Goal: Task Accomplishment & Management: Manage account settings

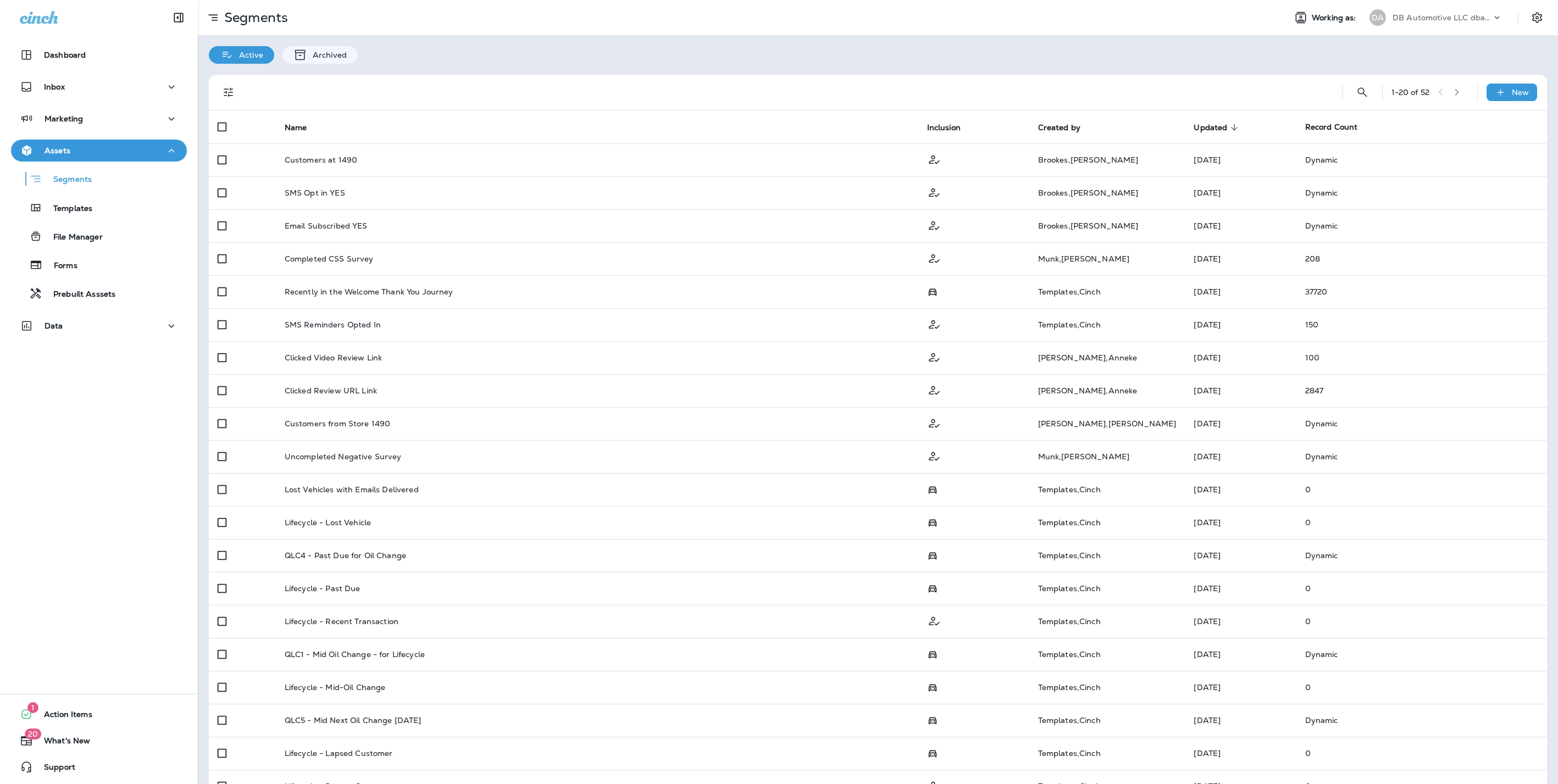
click at [99, 47] on button "Dashboard" at bounding box center [99, 55] width 176 height 22
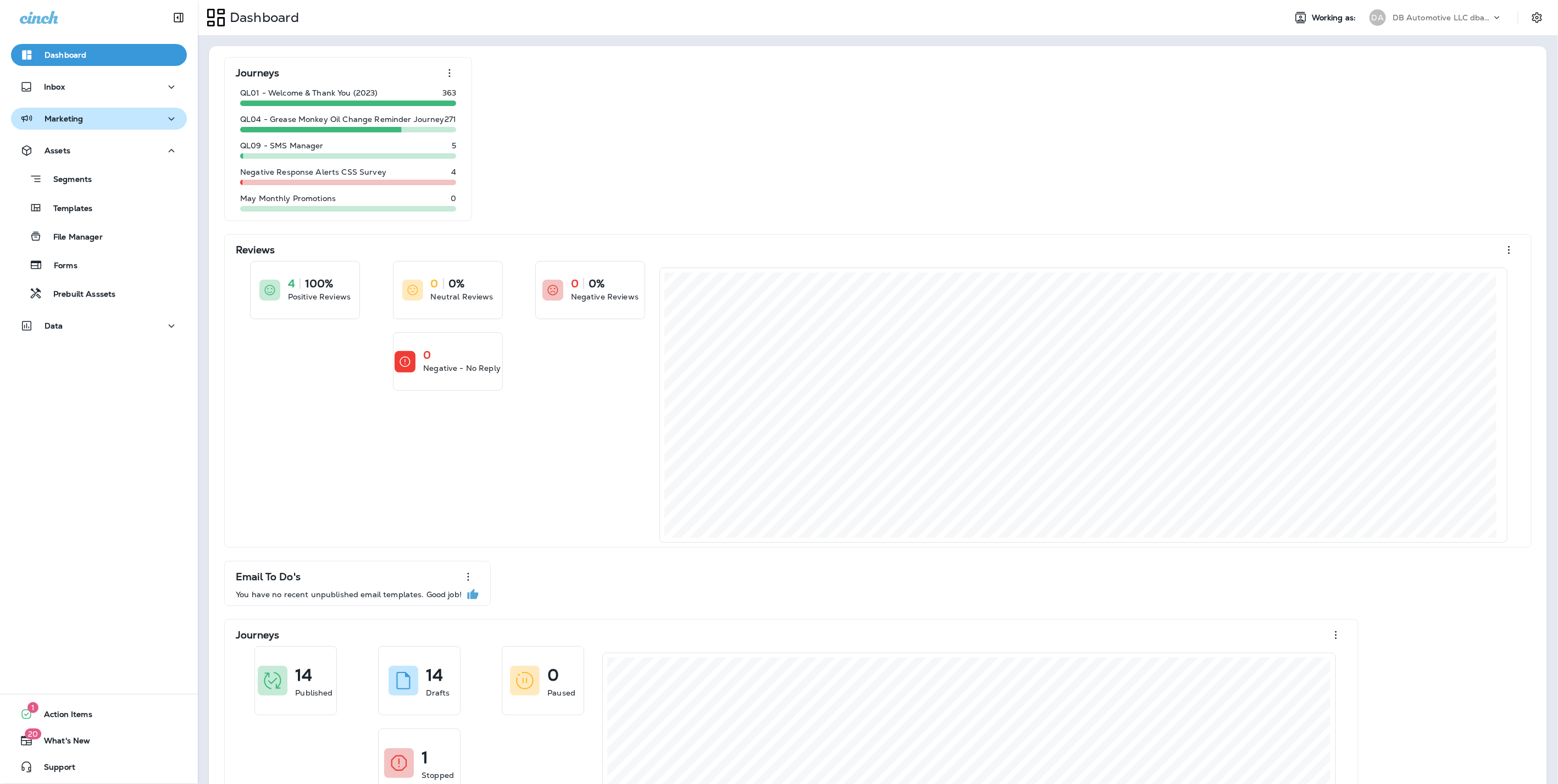
click at [105, 122] on div "Marketing" at bounding box center [99, 118] width 158 height 14
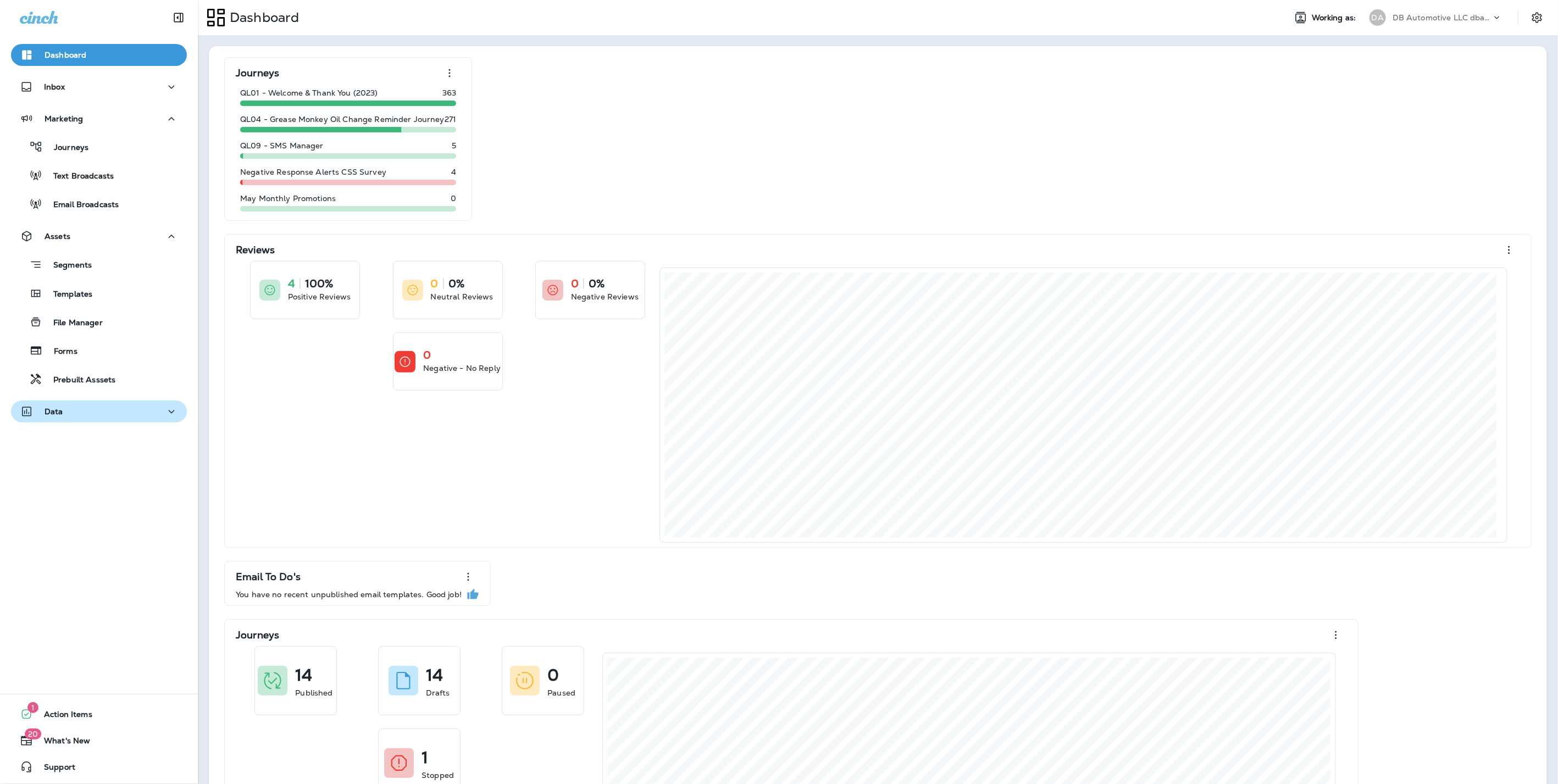
click at [149, 412] on div "Data" at bounding box center [99, 412] width 158 height 14
drag, startPoint x: 70, startPoint y: 122, endPoint x: 69, endPoint y: 129, distance: 7.1
click at [70, 122] on p "Marketing" at bounding box center [64, 118] width 39 height 9
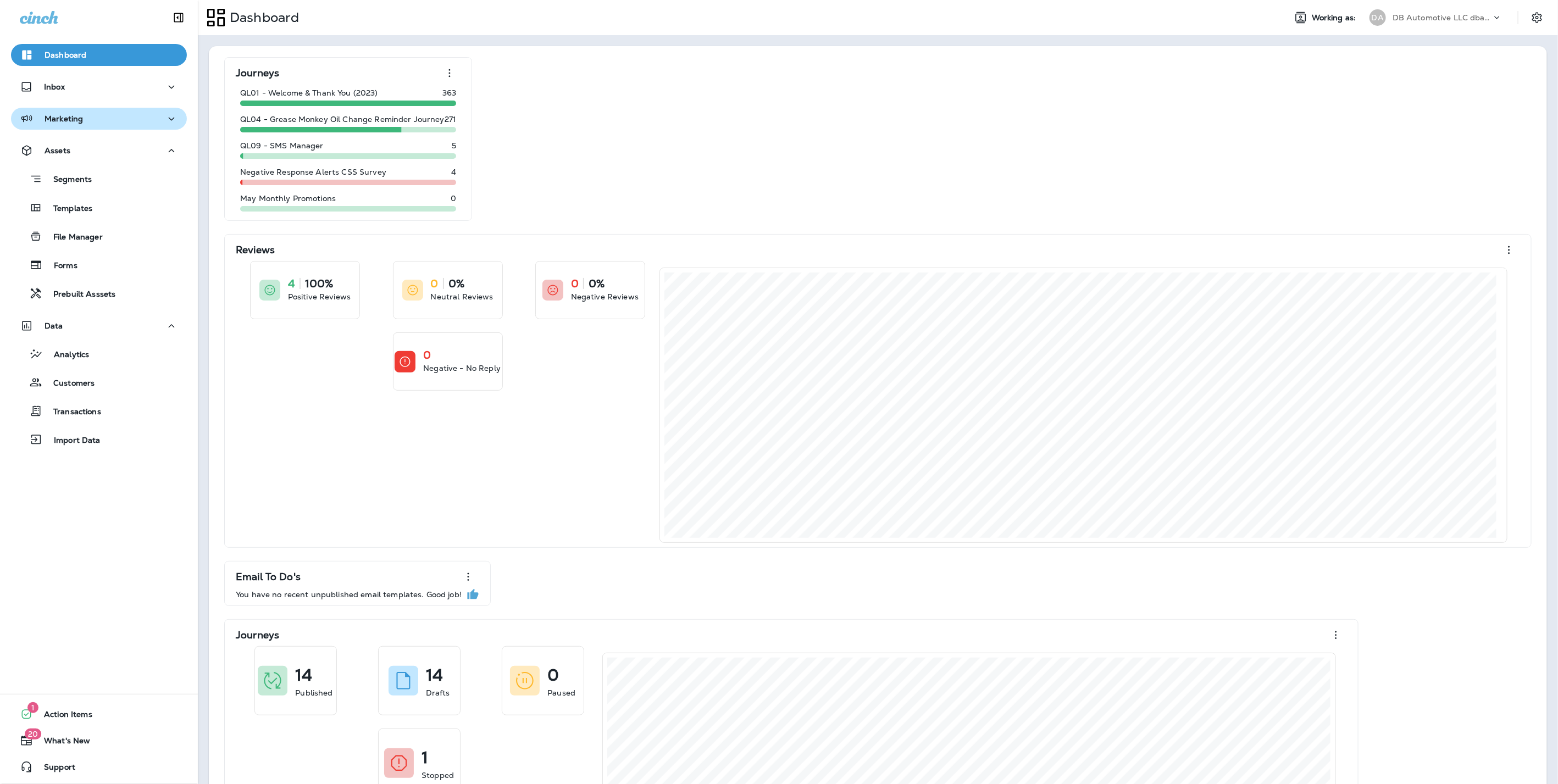
click at [63, 120] on p "Marketing" at bounding box center [64, 118] width 39 height 9
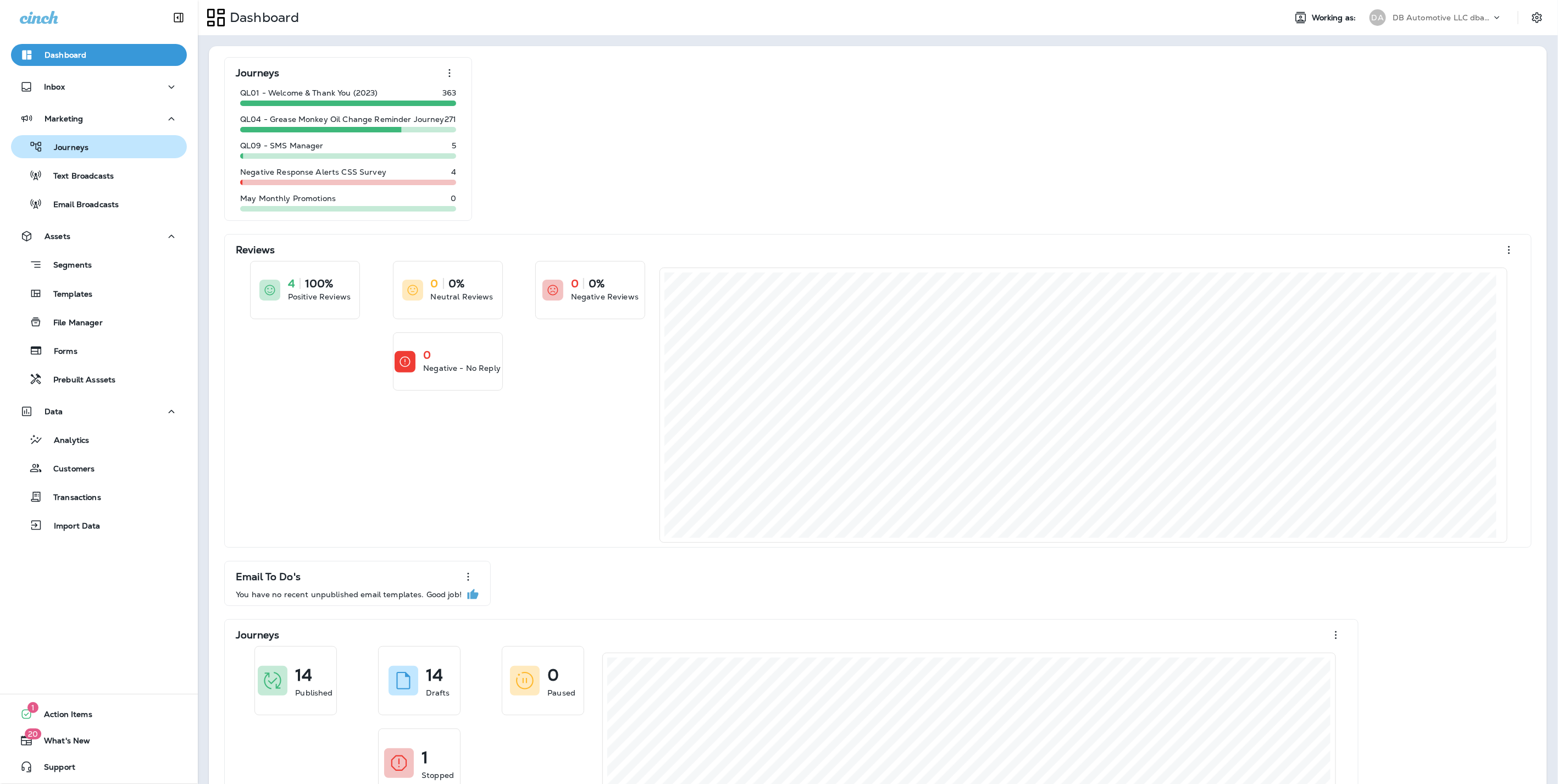
click at [65, 155] on button "Journeys" at bounding box center [99, 147] width 176 height 23
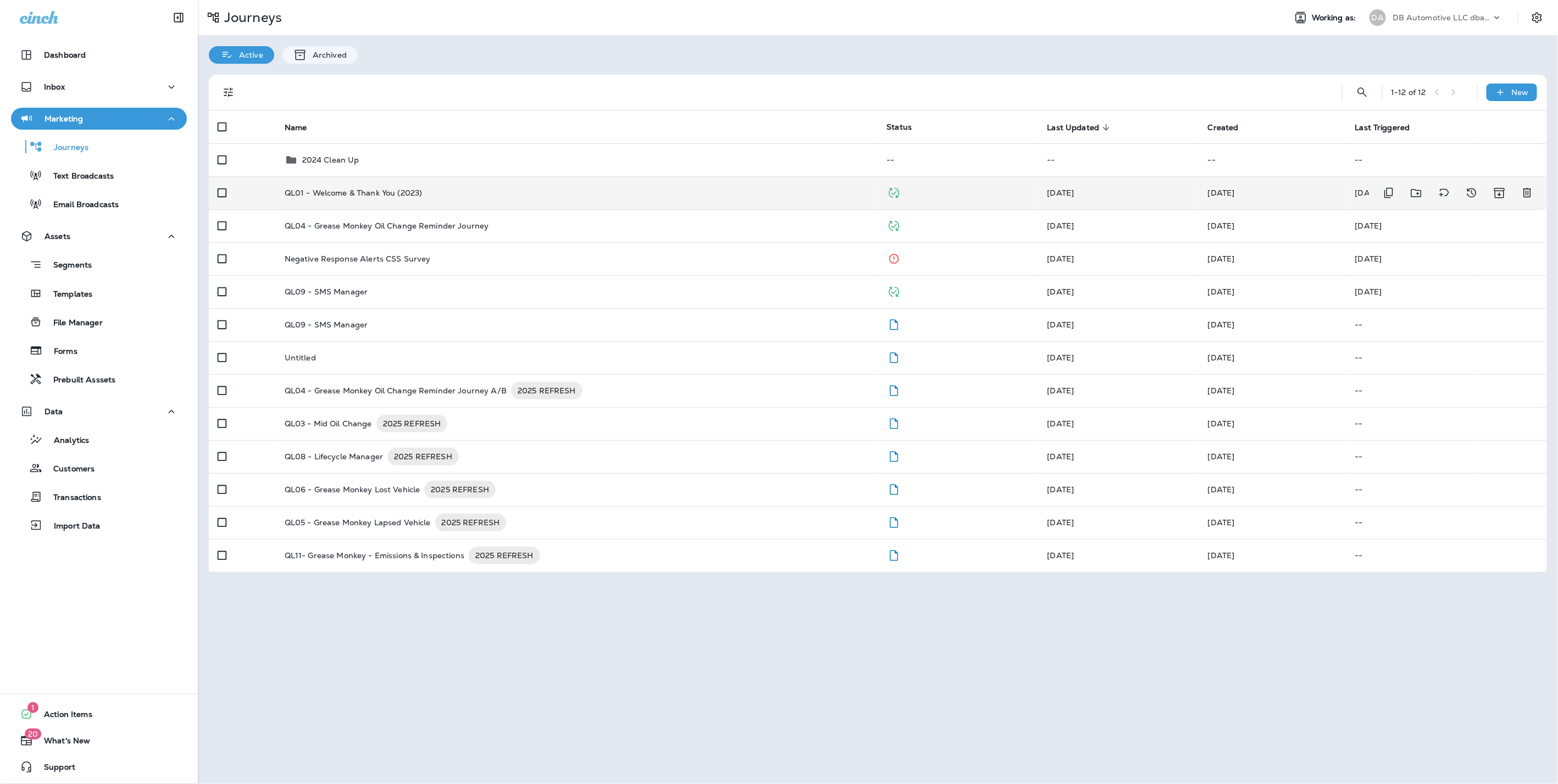
click at [429, 189] on div "QL01 - Welcome & Thank You (2023)" at bounding box center [577, 193] width 585 height 9
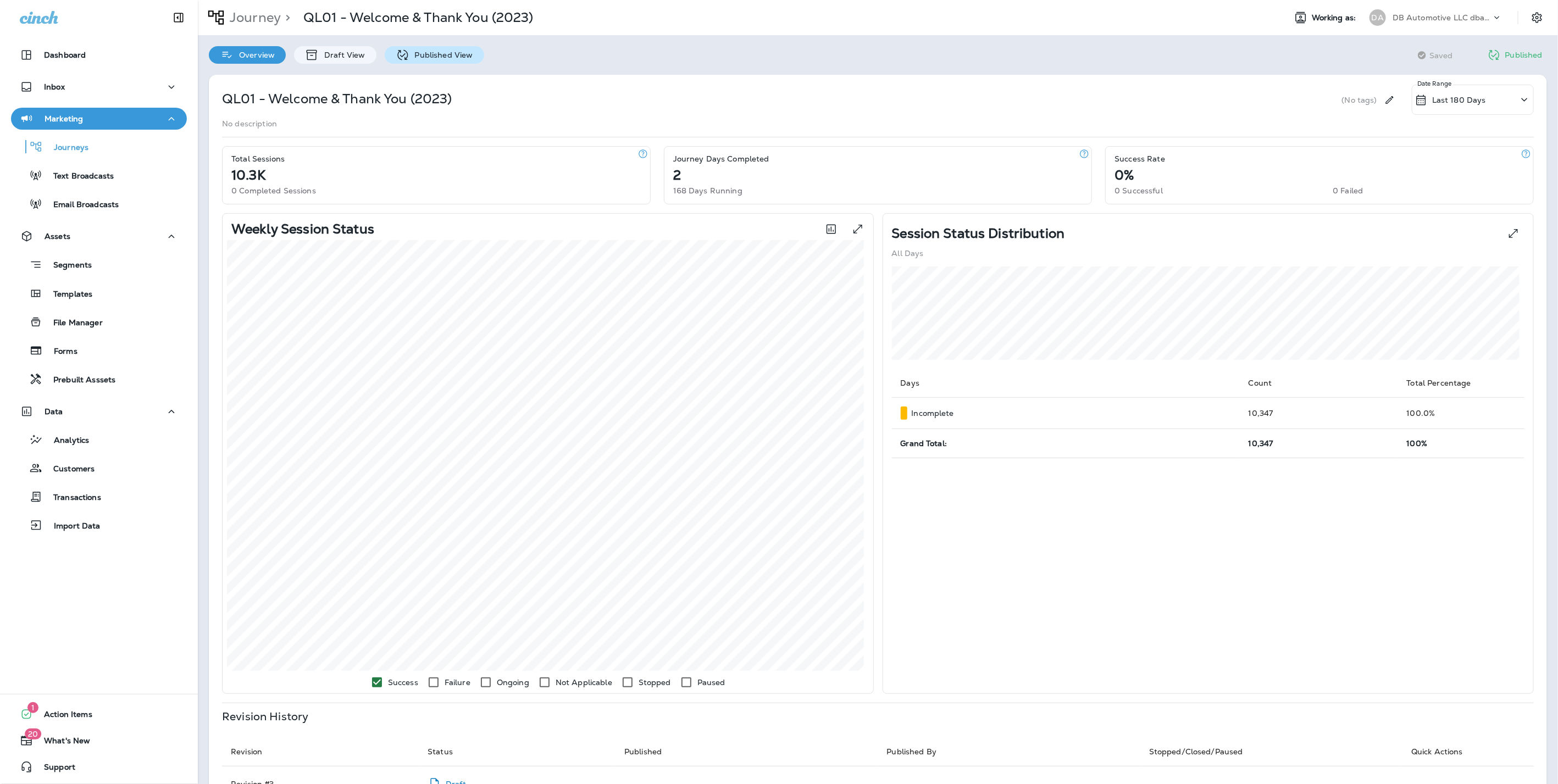
click at [438, 57] on p "Published View" at bounding box center [441, 55] width 64 height 9
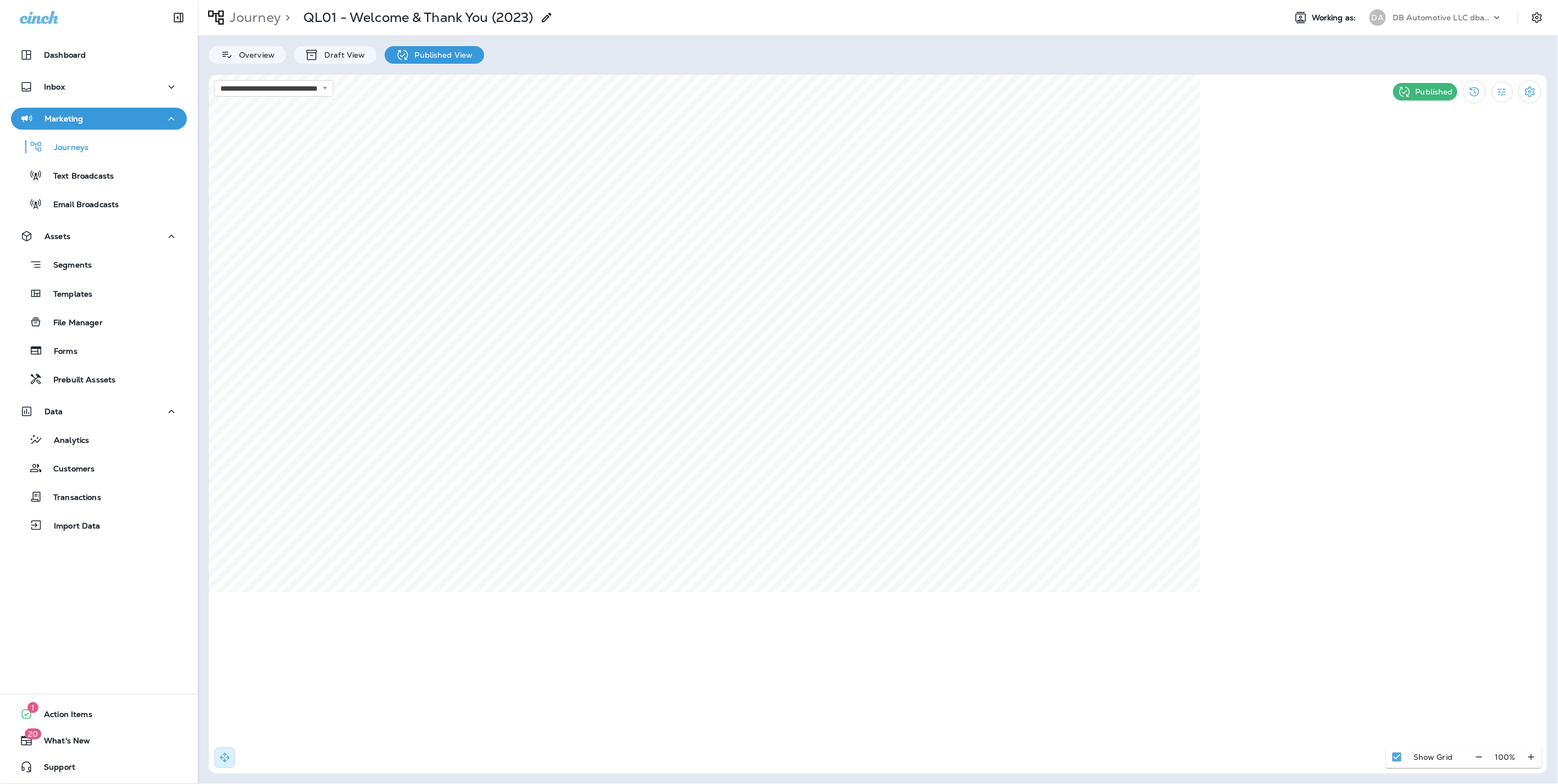
select select "*"
click at [695, 626] on span "Settings" at bounding box center [688, 624] width 29 height 8
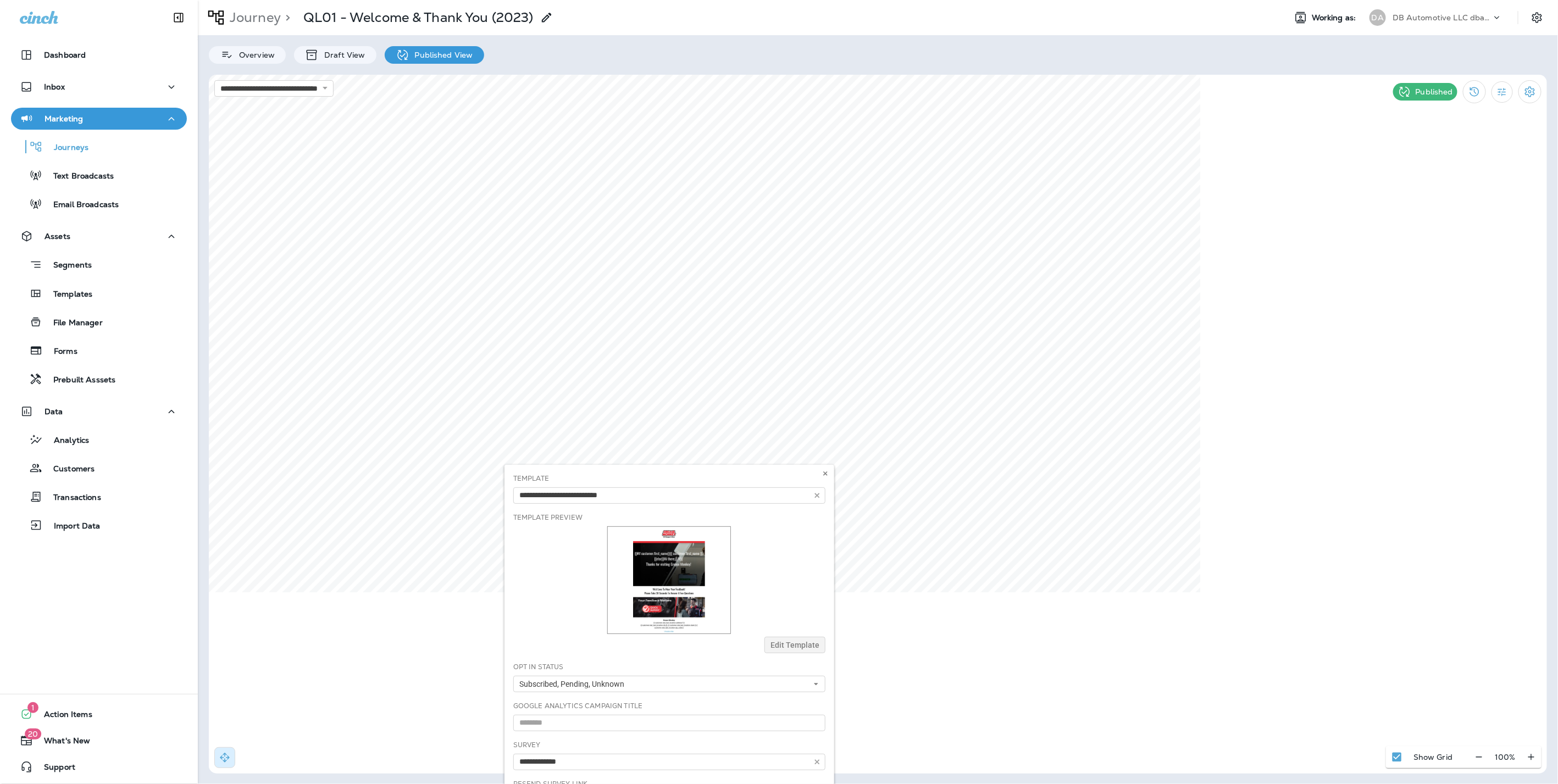
type input "***"
click at [822, 472] on icon at bounding box center [825, 473] width 7 height 7
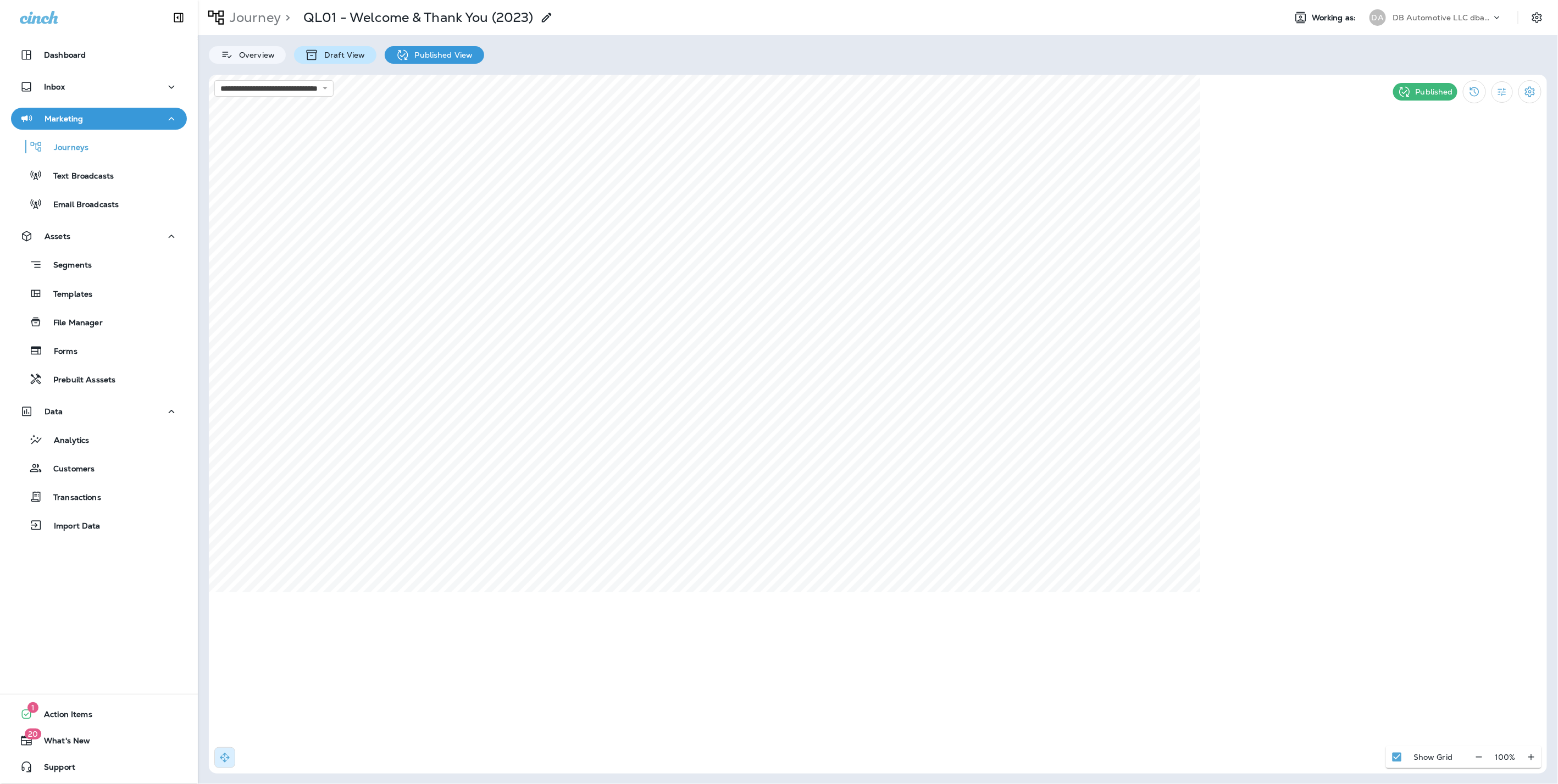
click at [353, 51] on p "Draft View" at bounding box center [342, 55] width 46 height 9
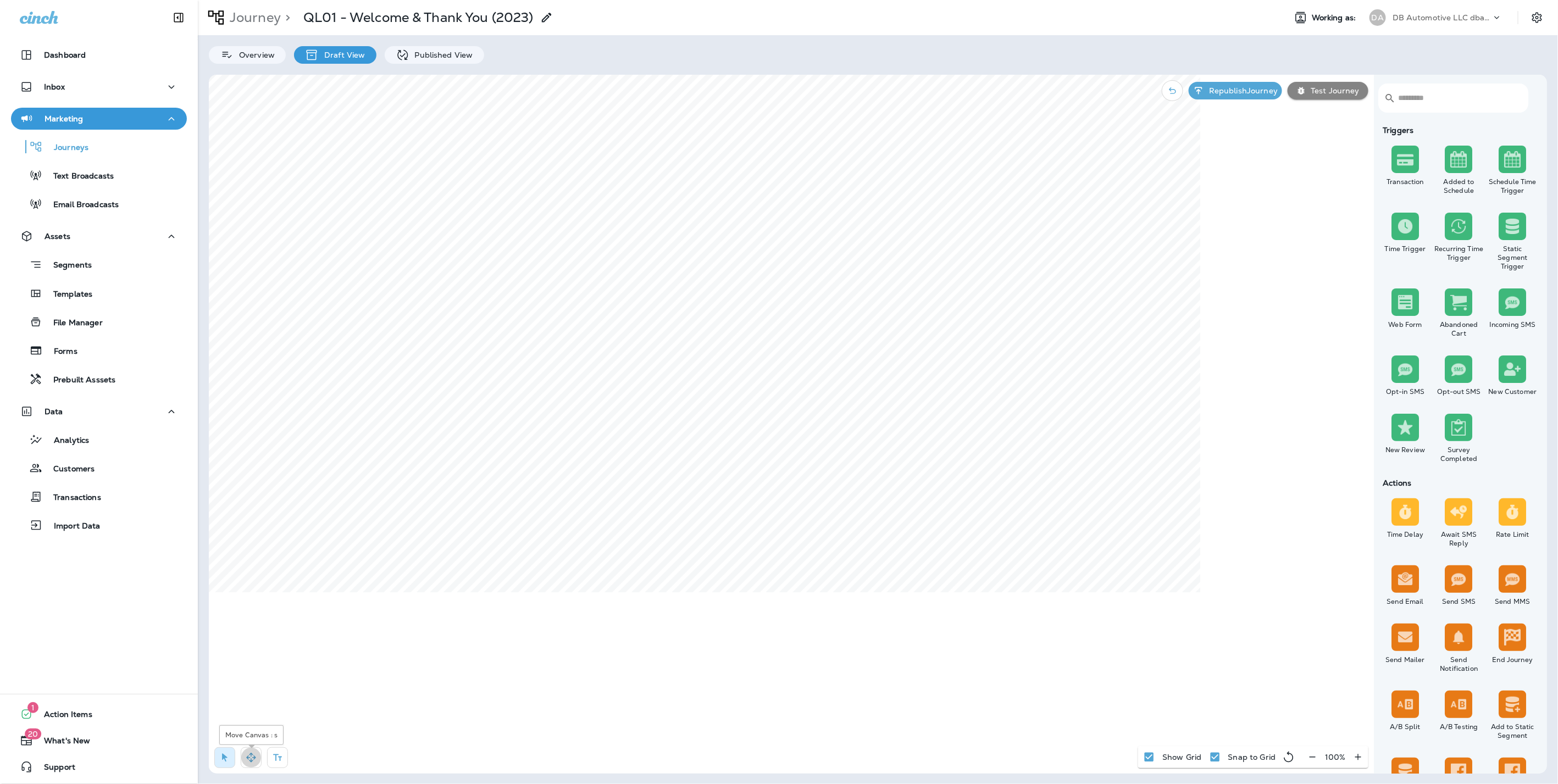
click at [259, 762] on button "button" at bounding box center [251, 757] width 21 height 21
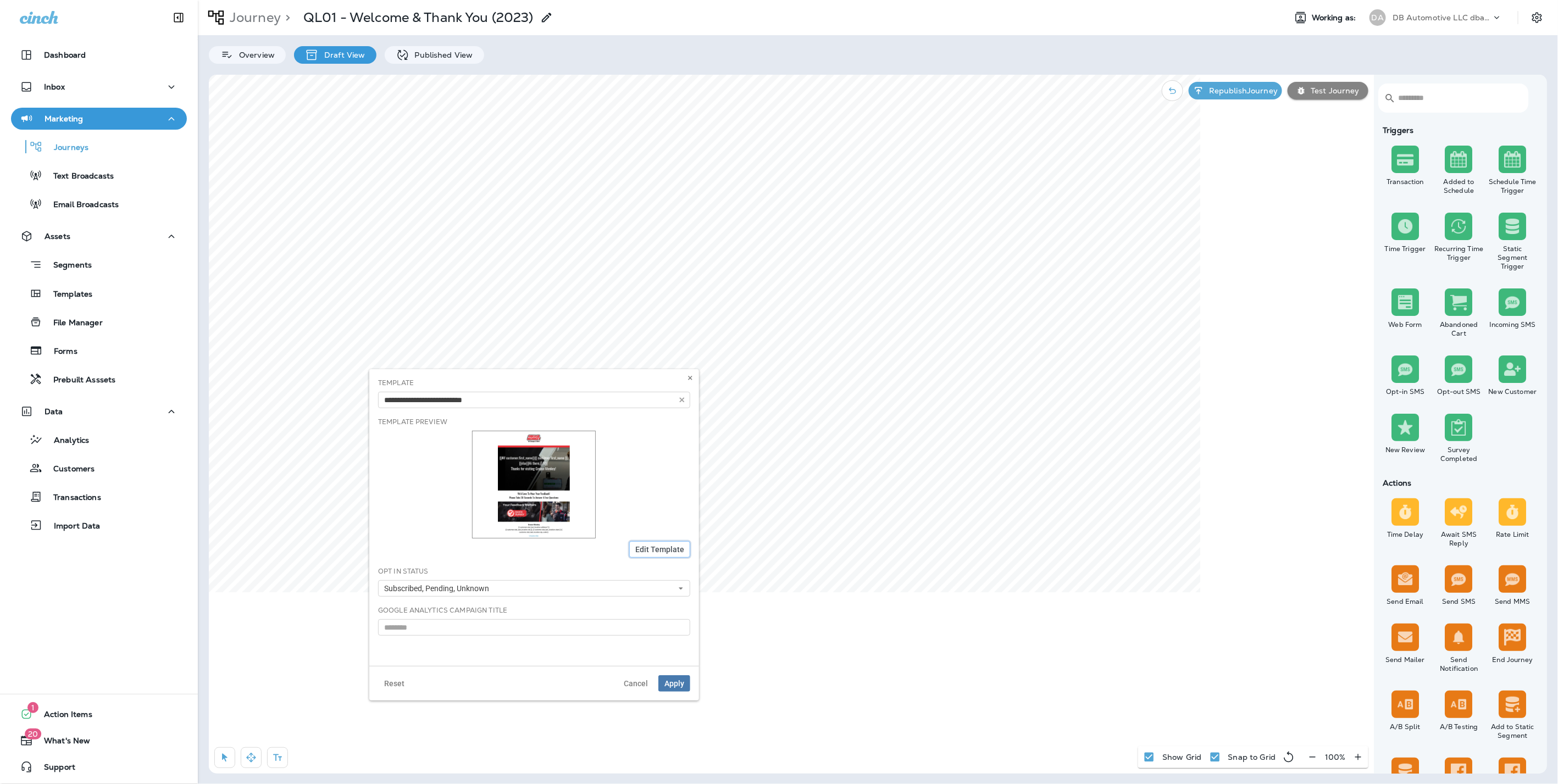
click at [659, 548] on span "Edit Template" at bounding box center [659, 549] width 49 height 8
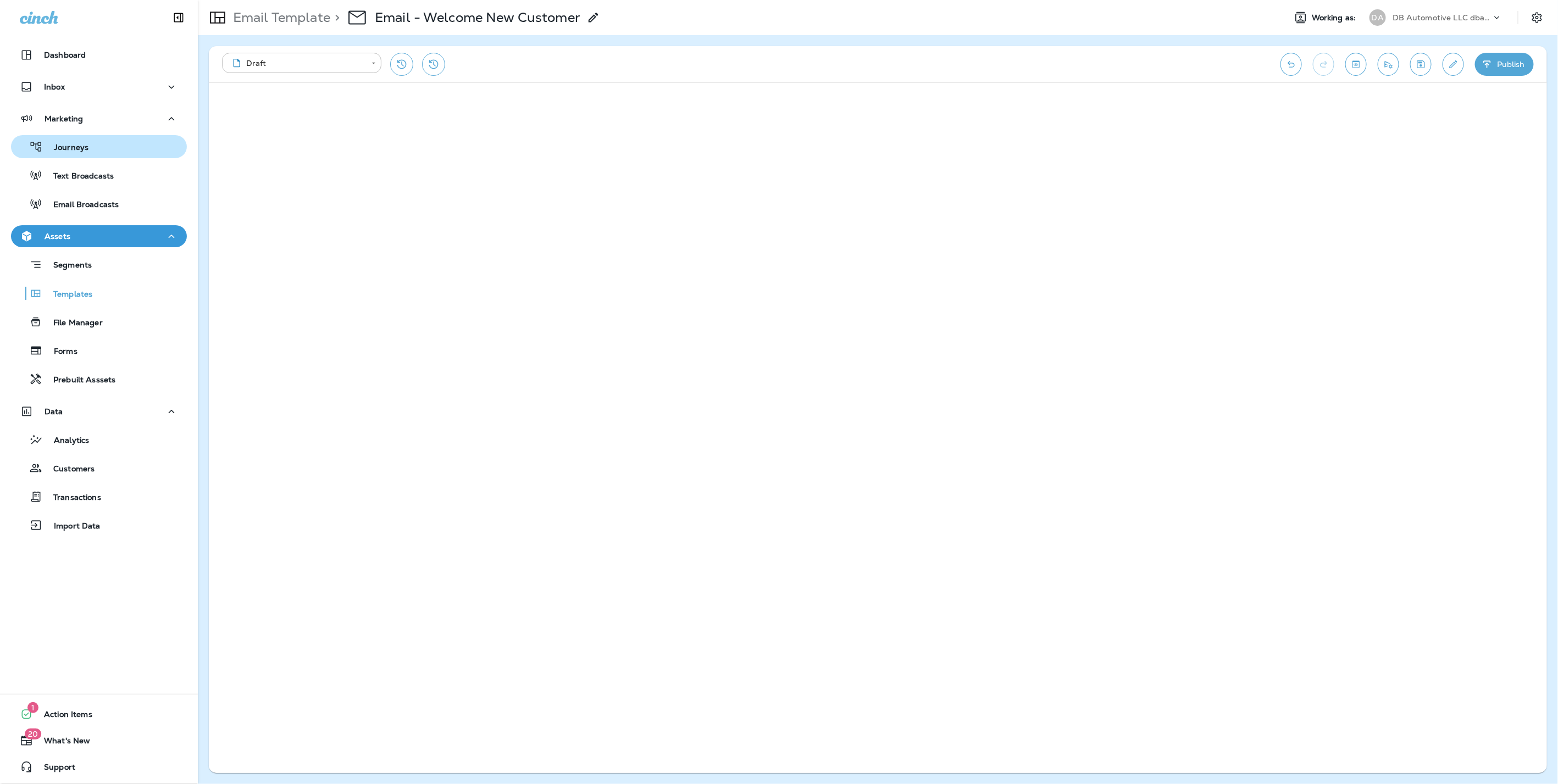
click at [107, 141] on div "Journeys" at bounding box center [99, 146] width 167 height 16
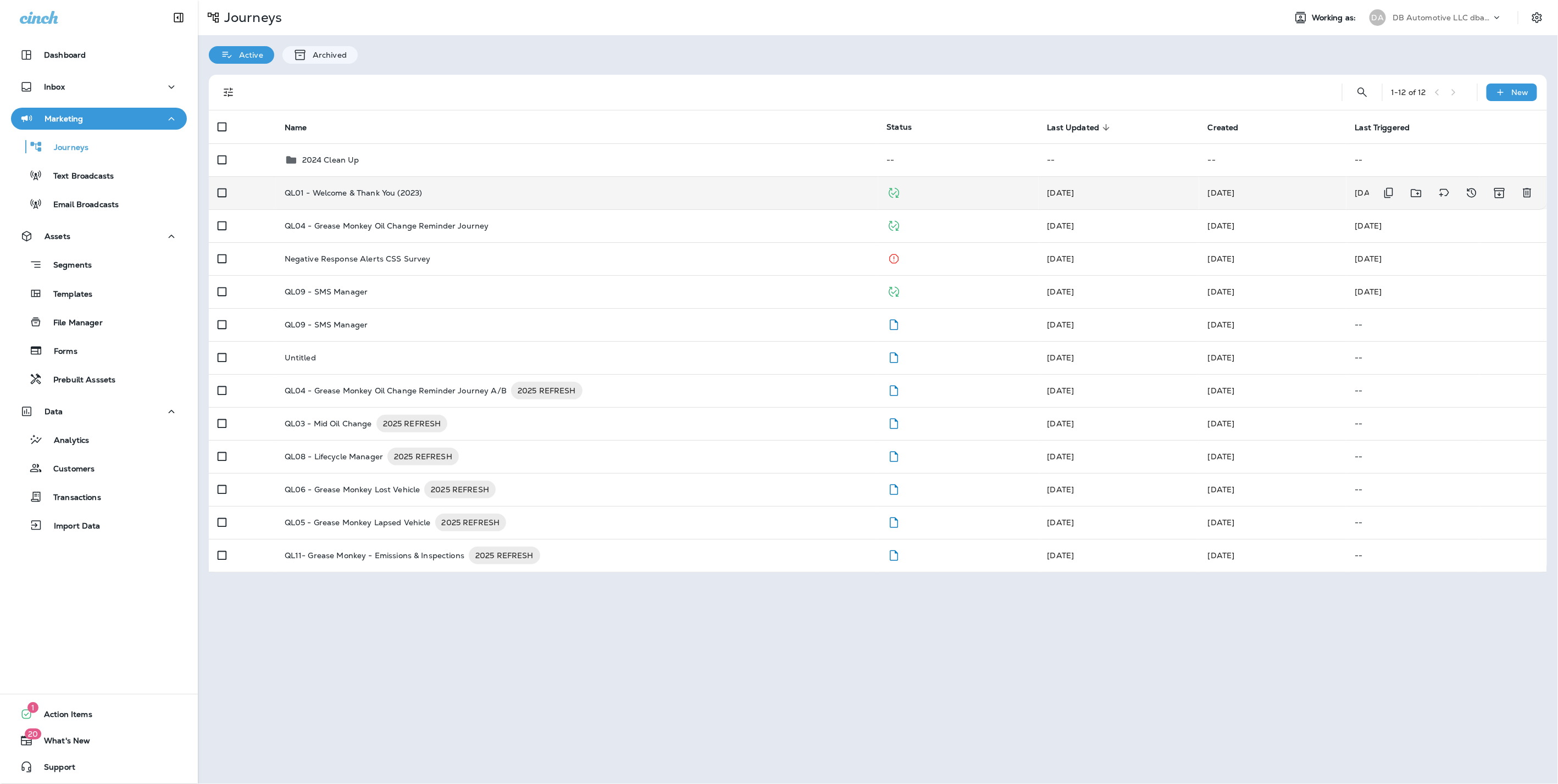
click at [327, 200] on td "QL01 - Welcome & Thank You (2023)" at bounding box center [577, 193] width 602 height 33
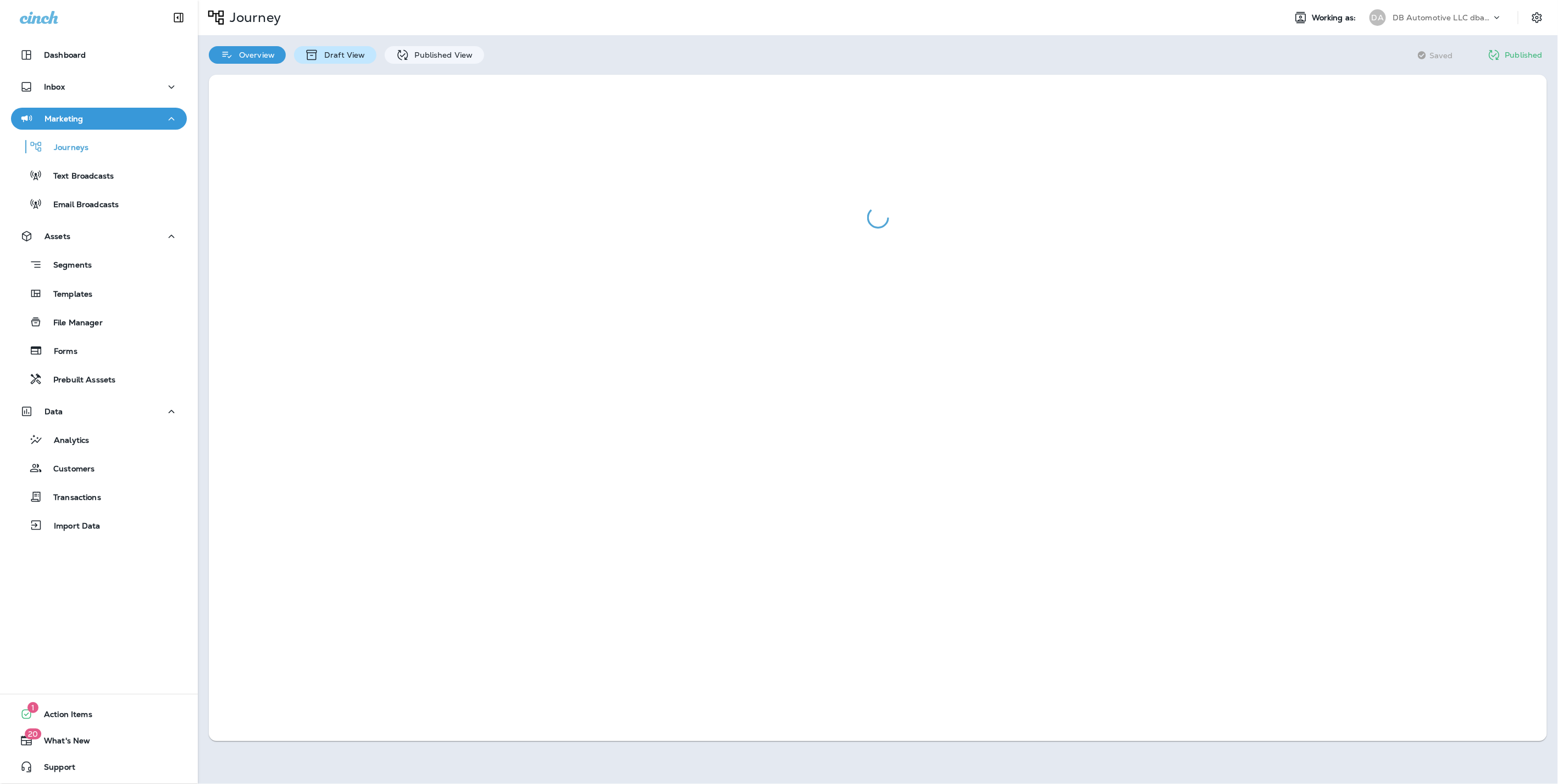
click at [339, 55] on p "Draft View" at bounding box center [342, 55] width 46 height 9
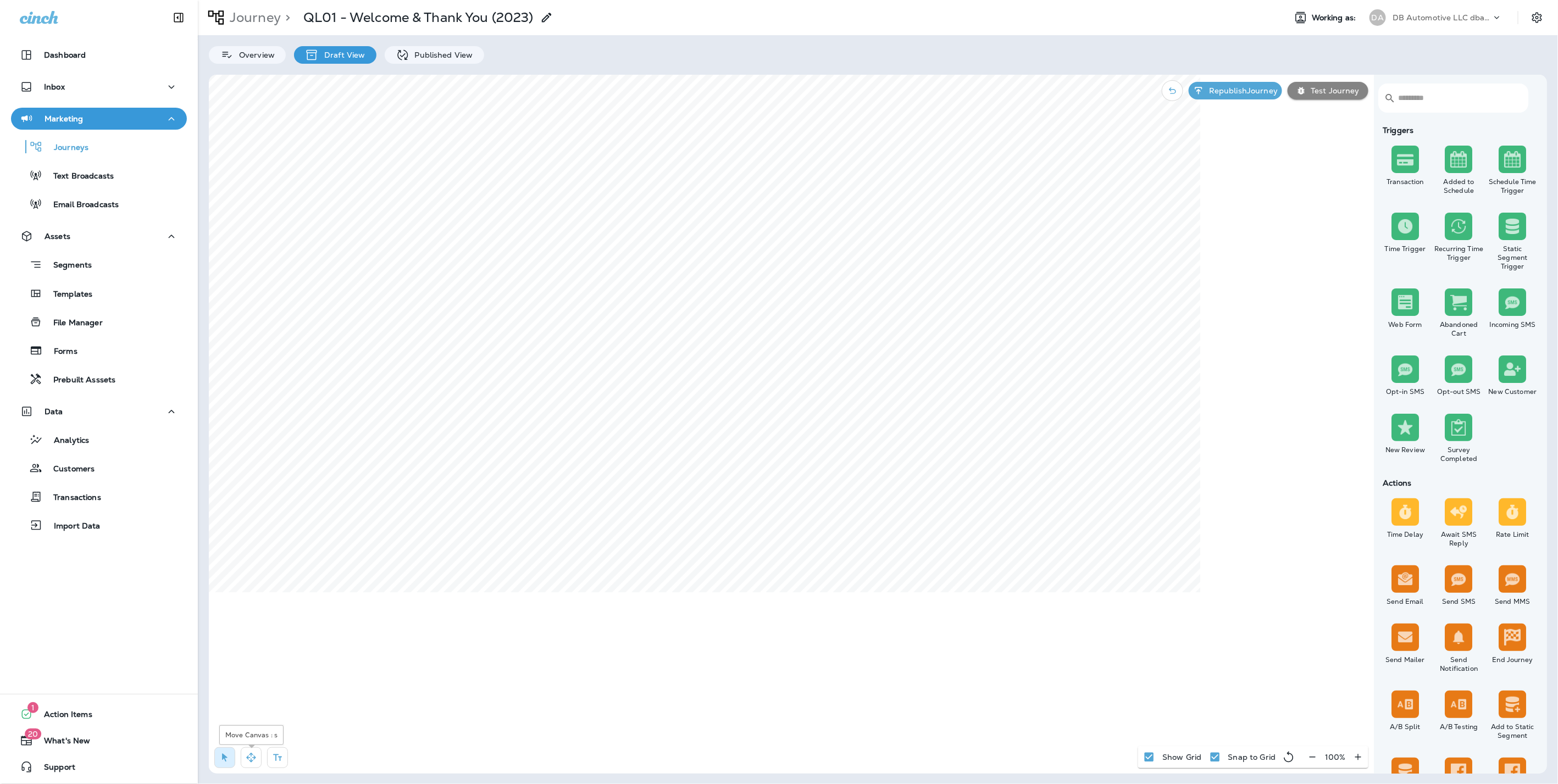
click at [254, 754] on icon "button" at bounding box center [251, 757] width 11 height 11
click at [449, 58] on p "Published View" at bounding box center [441, 55] width 64 height 9
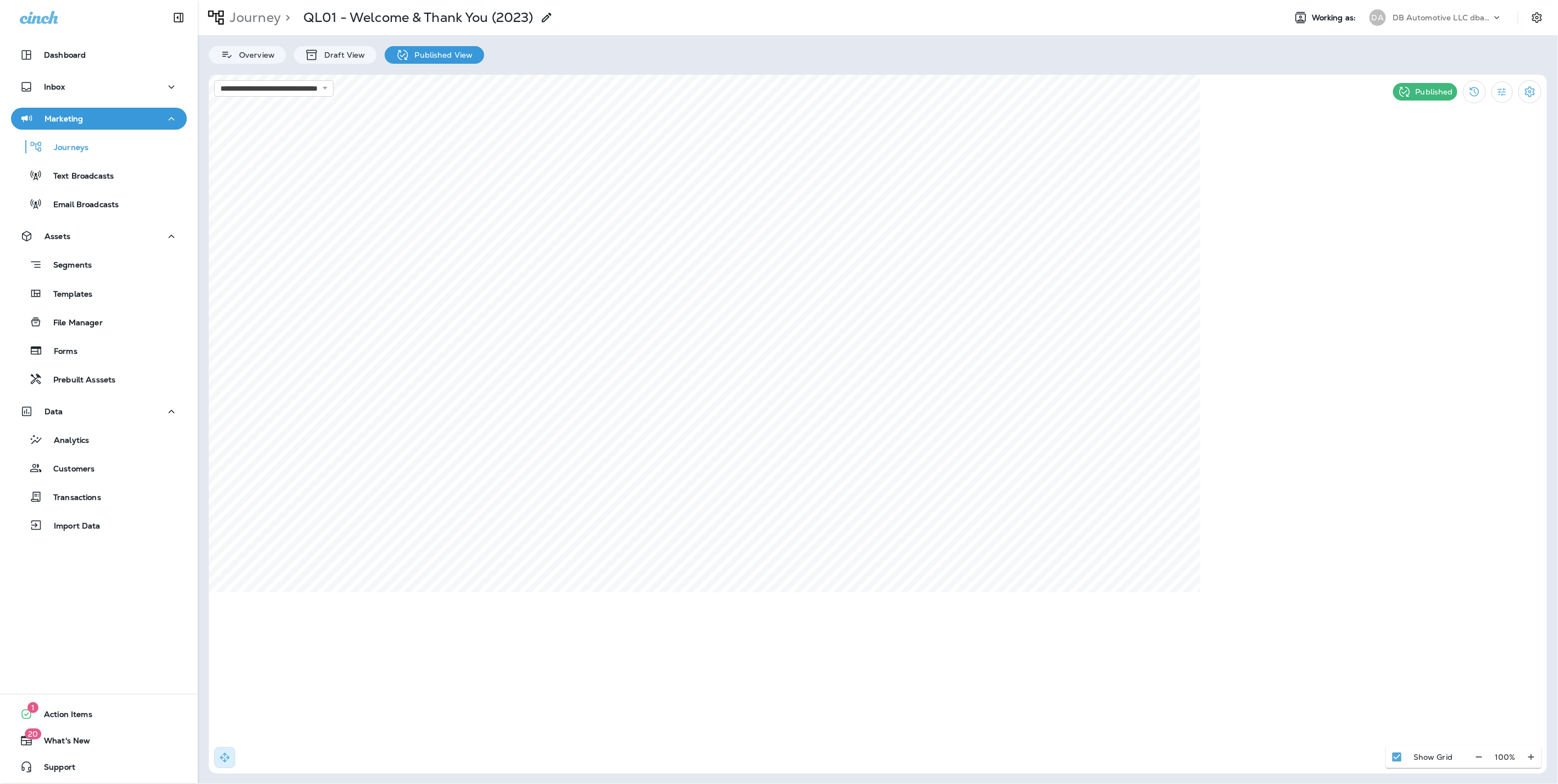
click at [821, 0] on html "**********" at bounding box center [779, 36] width 1558 height 72
click at [310, 52] on icon at bounding box center [311, 55] width 10 height 10
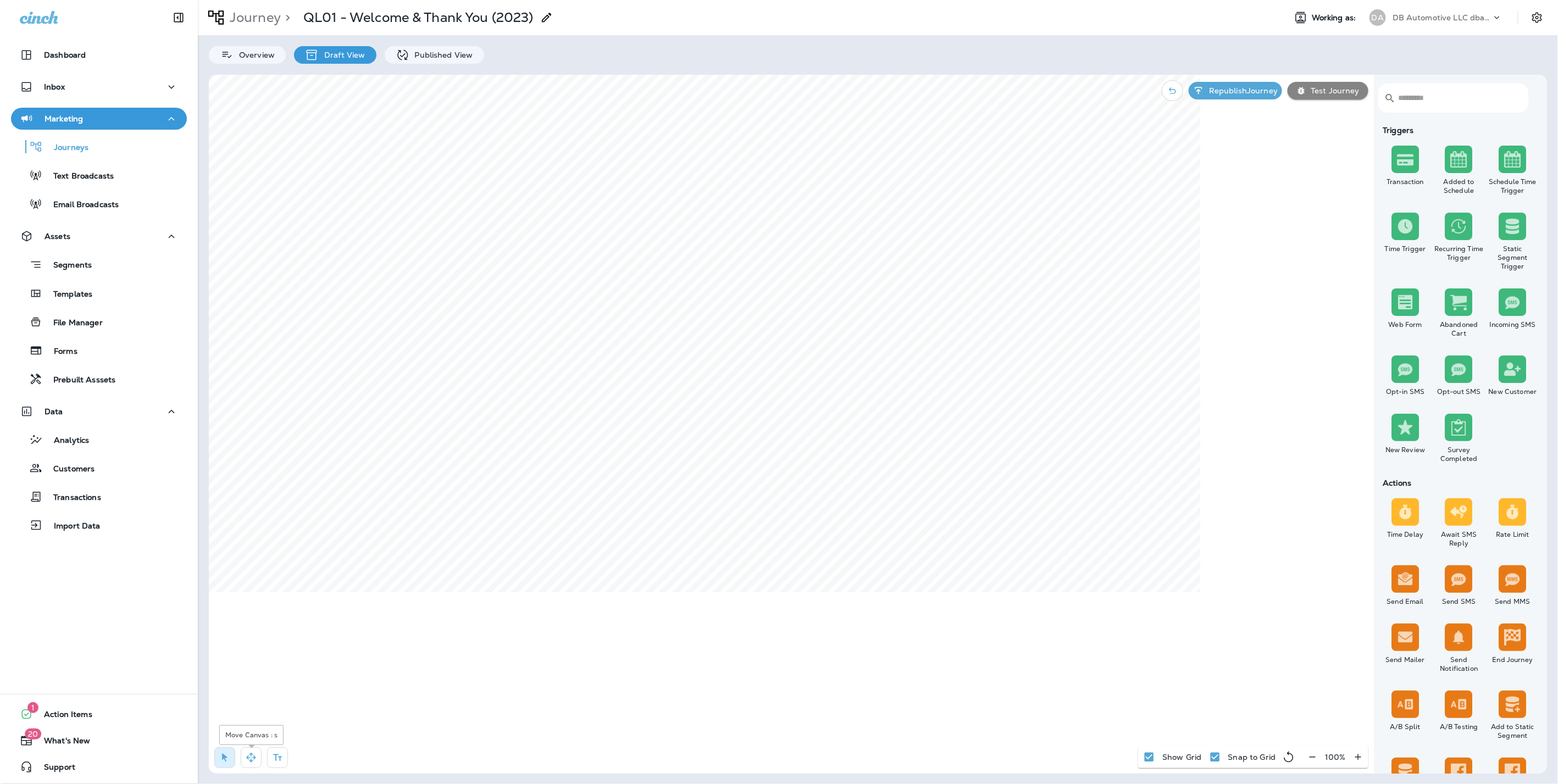
click at [255, 756] on icon "button" at bounding box center [251, 757] width 11 height 11
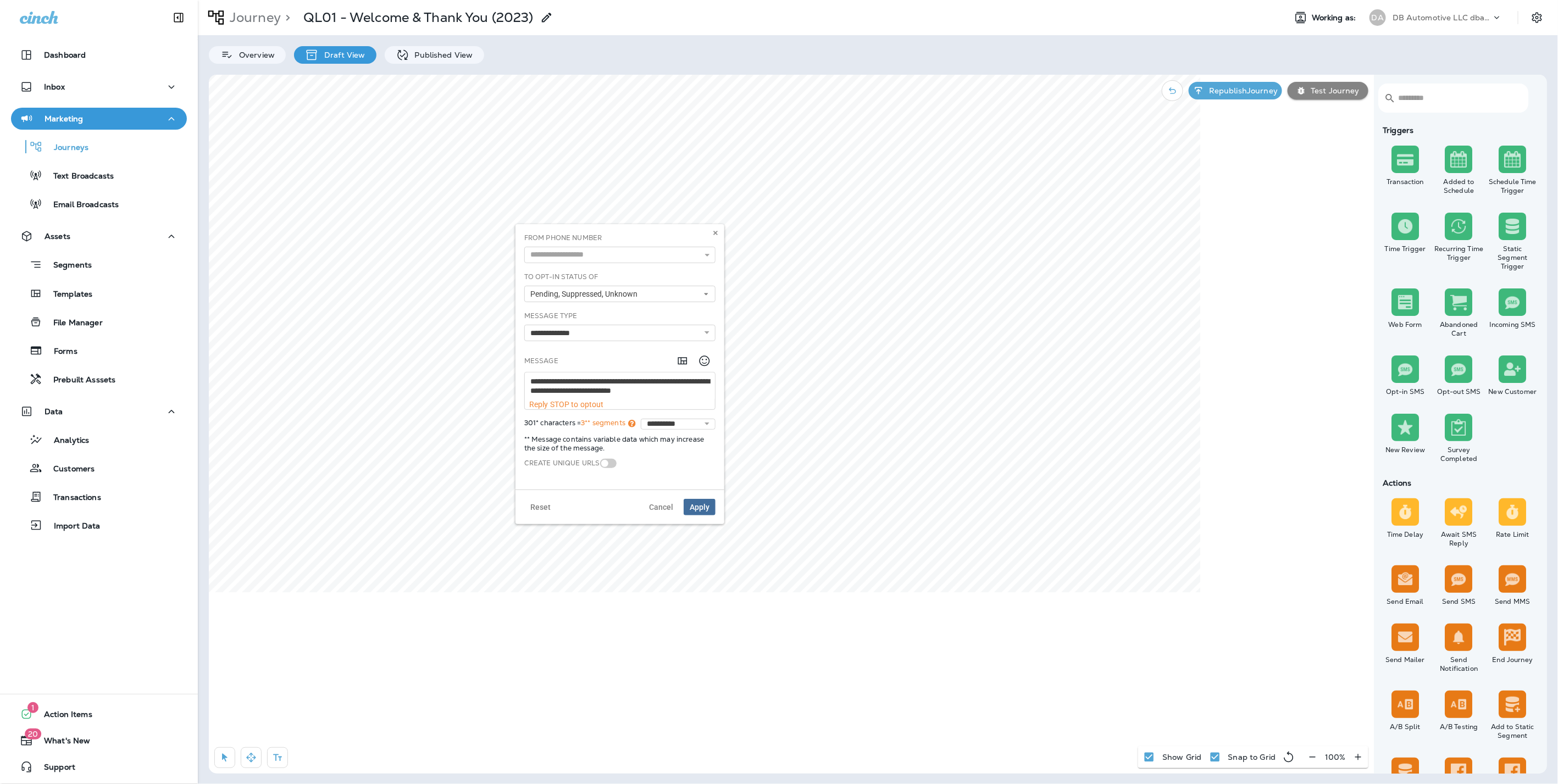
scroll to position [45, 0]
click at [720, 233] on button at bounding box center [715, 233] width 12 height 12
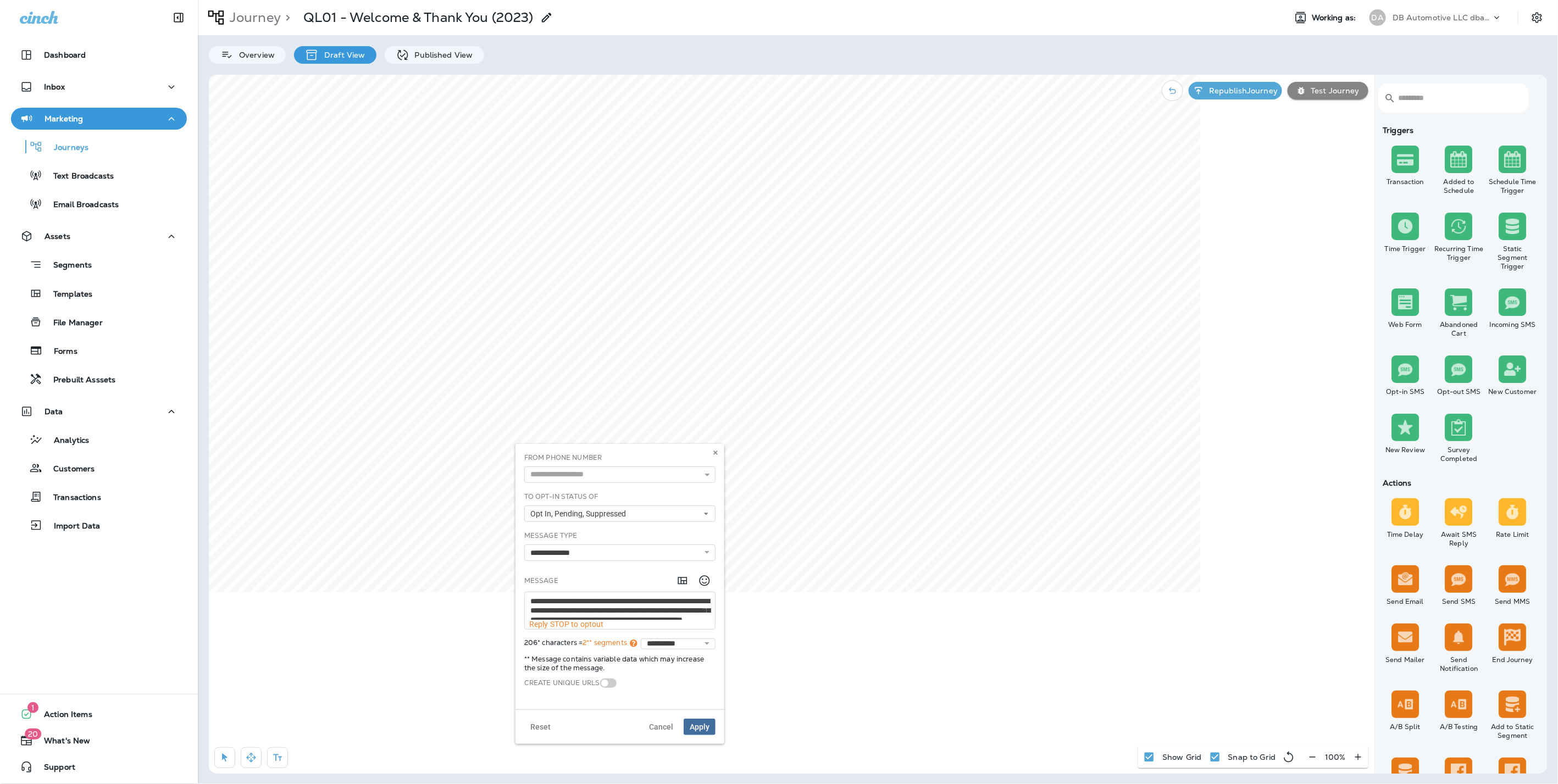
scroll to position [0, 0]
click at [716, 454] on icon at bounding box center [715, 452] width 7 height 7
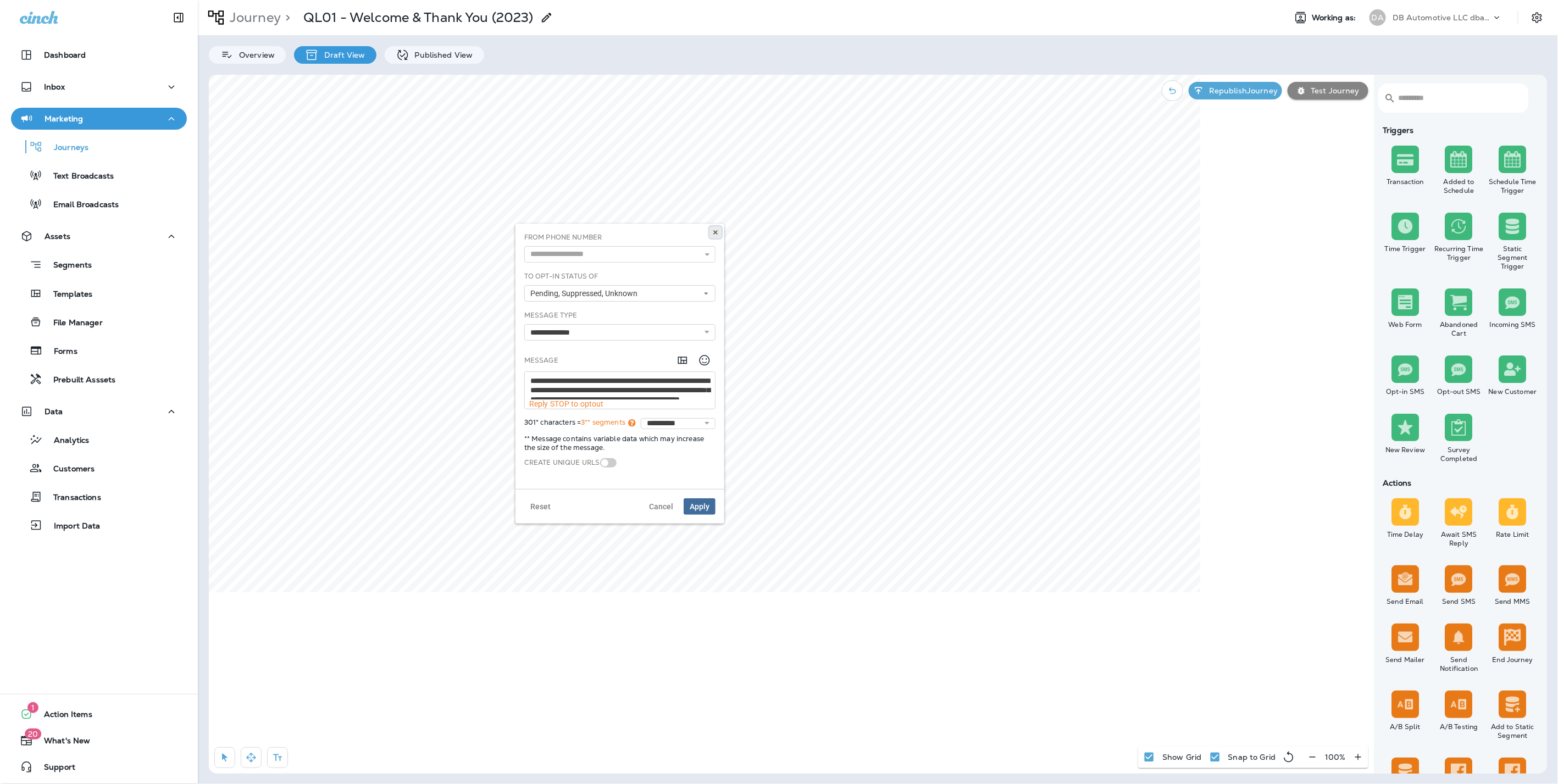
click at [719, 233] on button at bounding box center [715, 232] width 12 height 12
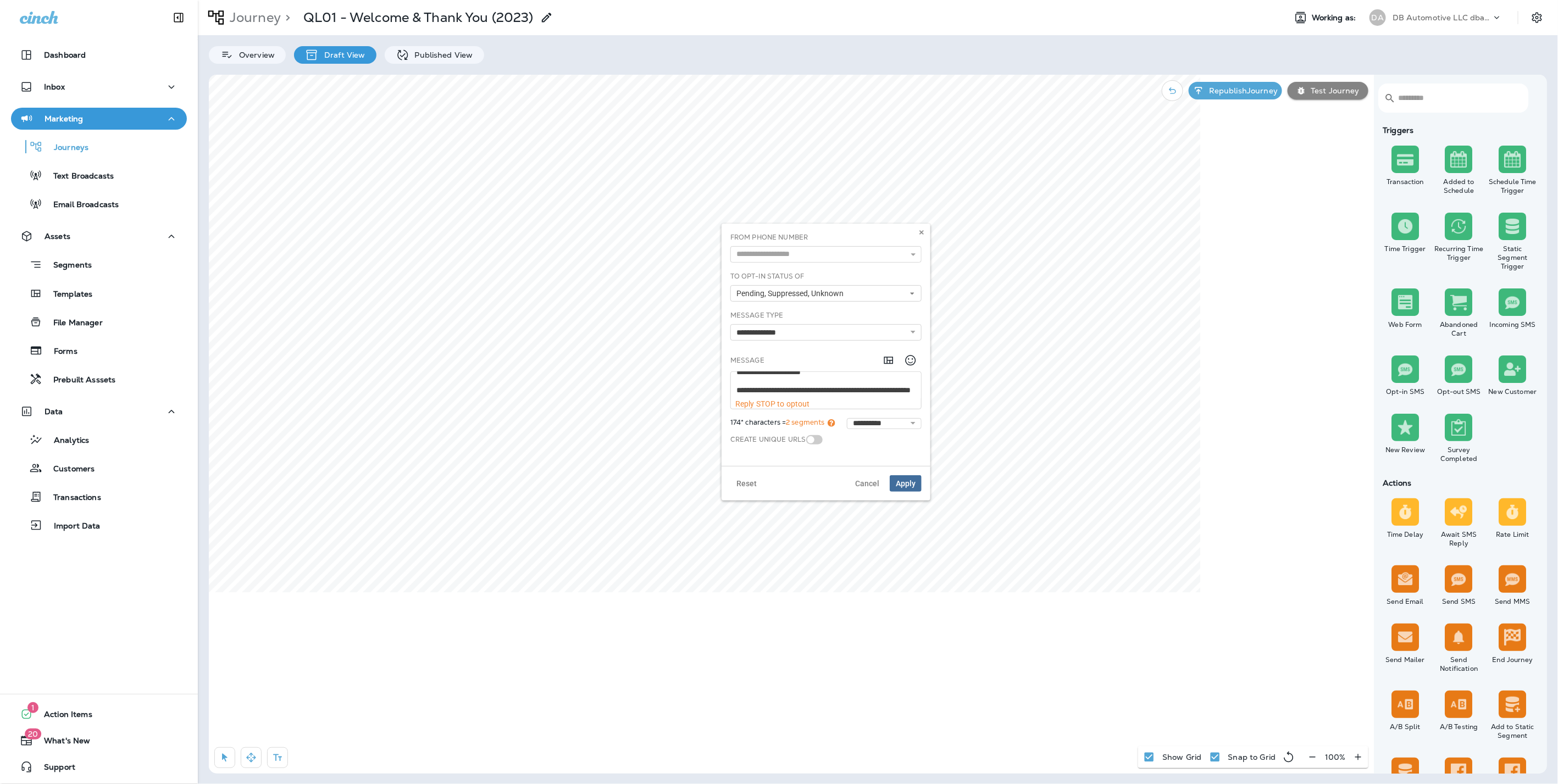
scroll to position [27, 0]
click at [920, 232] on icon at bounding box center [921, 232] width 7 height 7
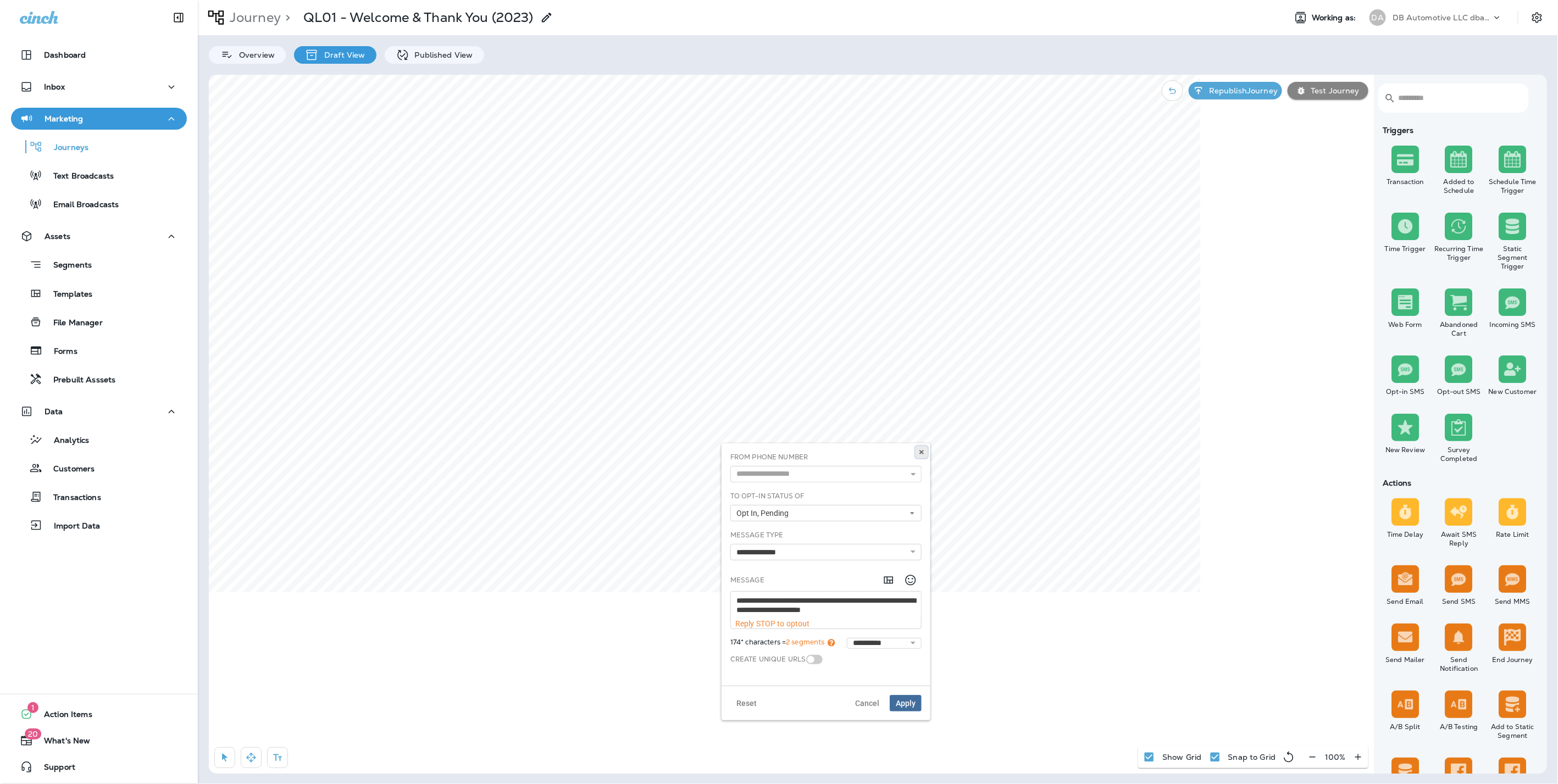
click at [922, 452] on use at bounding box center [921, 452] width 4 height 4
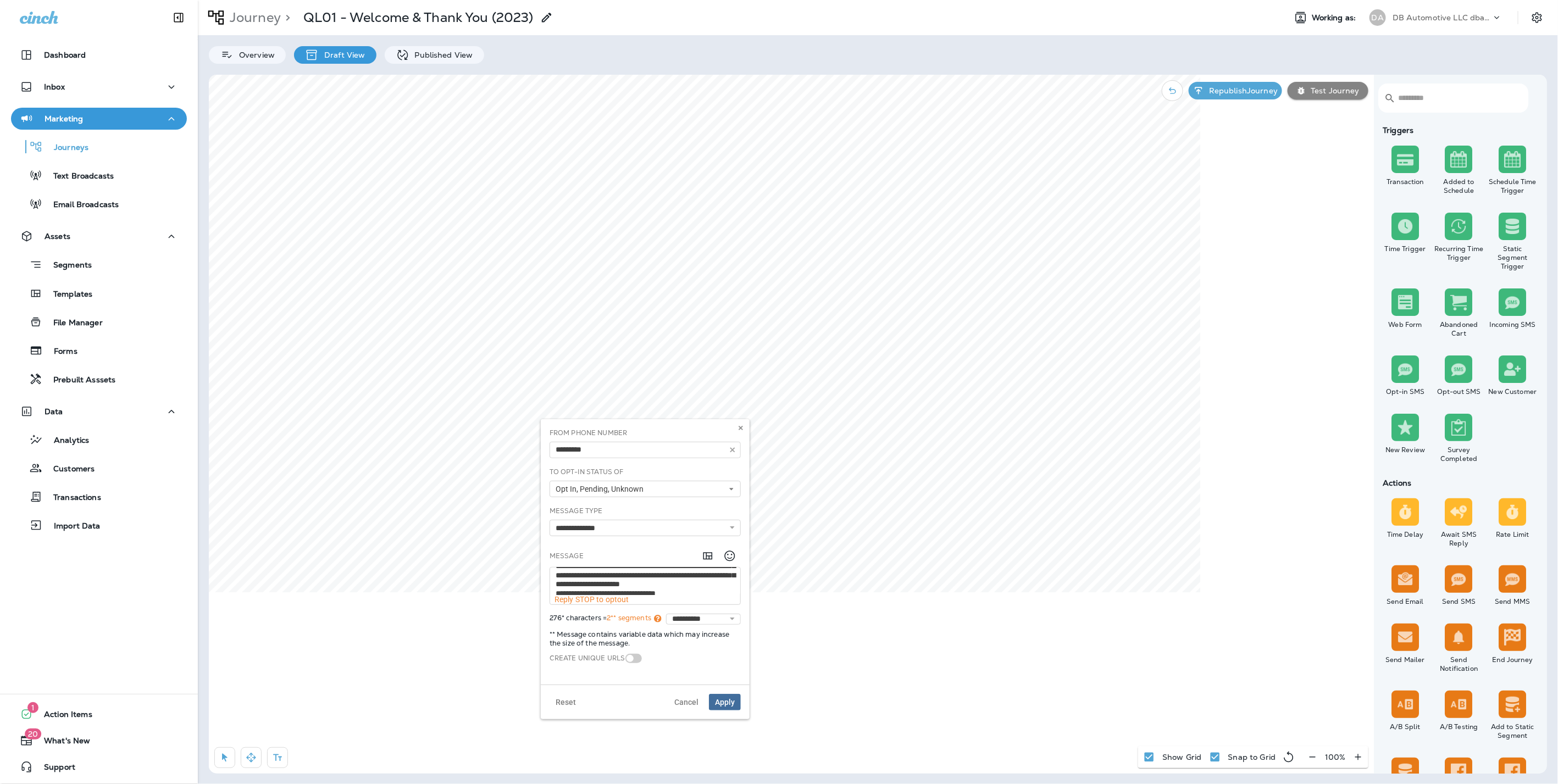
scroll to position [37, 0]
click at [745, 428] on button at bounding box center [741, 428] width 12 height 12
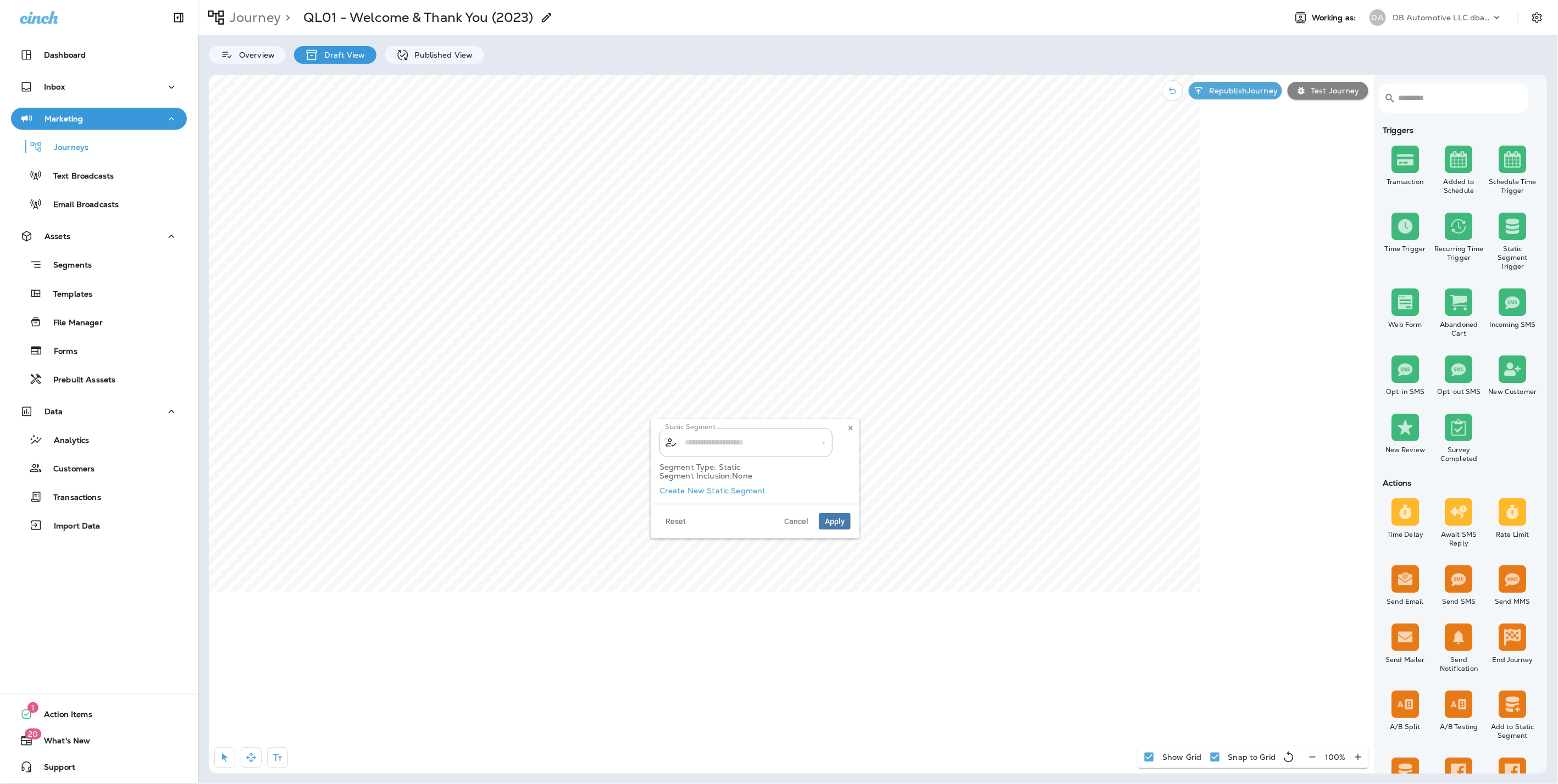
type input "**********"
click at [849, 428] on icon at bounding box center [850, 427] width 7 height 7
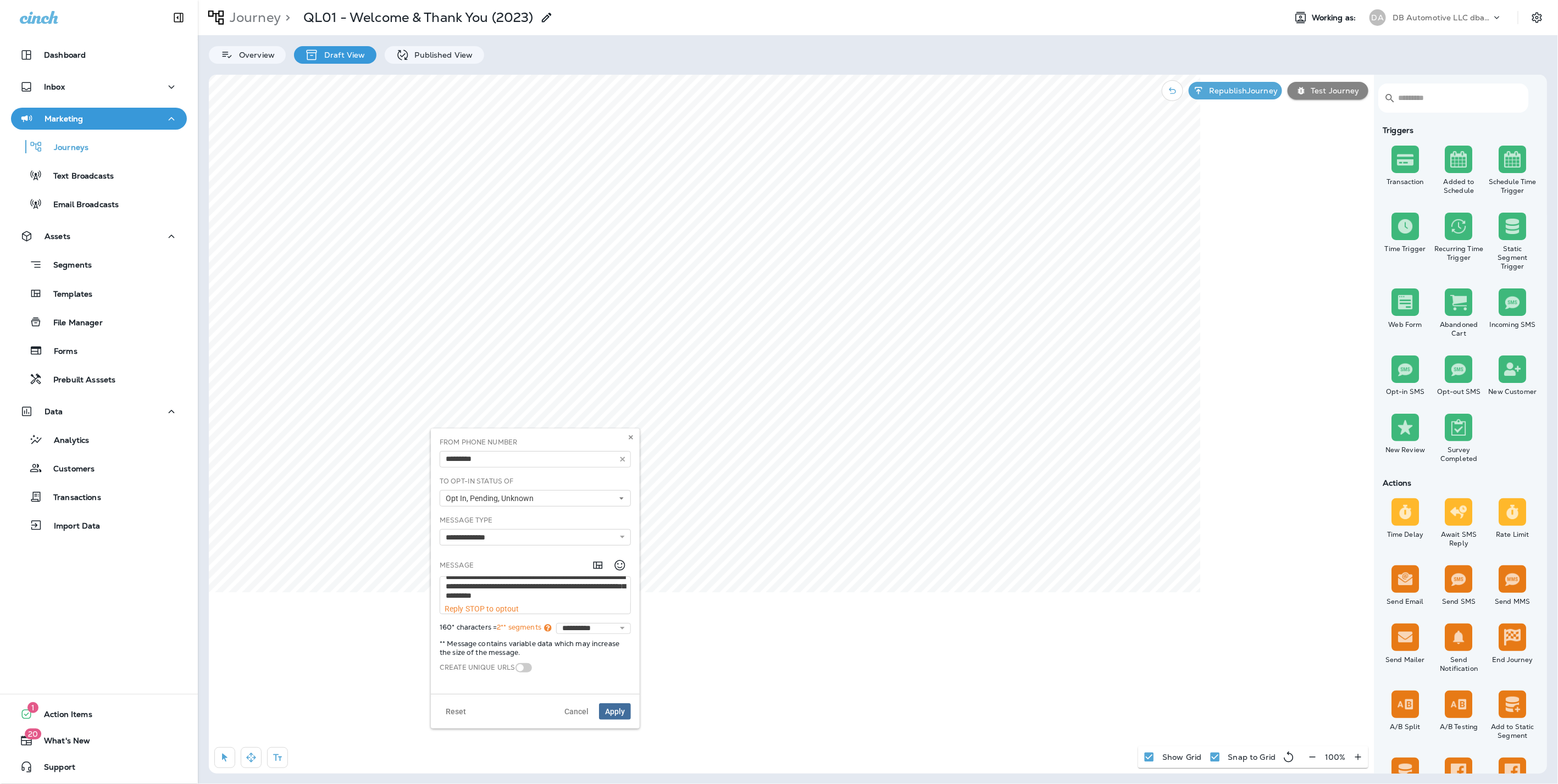
scroll to position [18, 0]
click at [631, 437] on use at bounding box center [630, 437] width 4 height 4
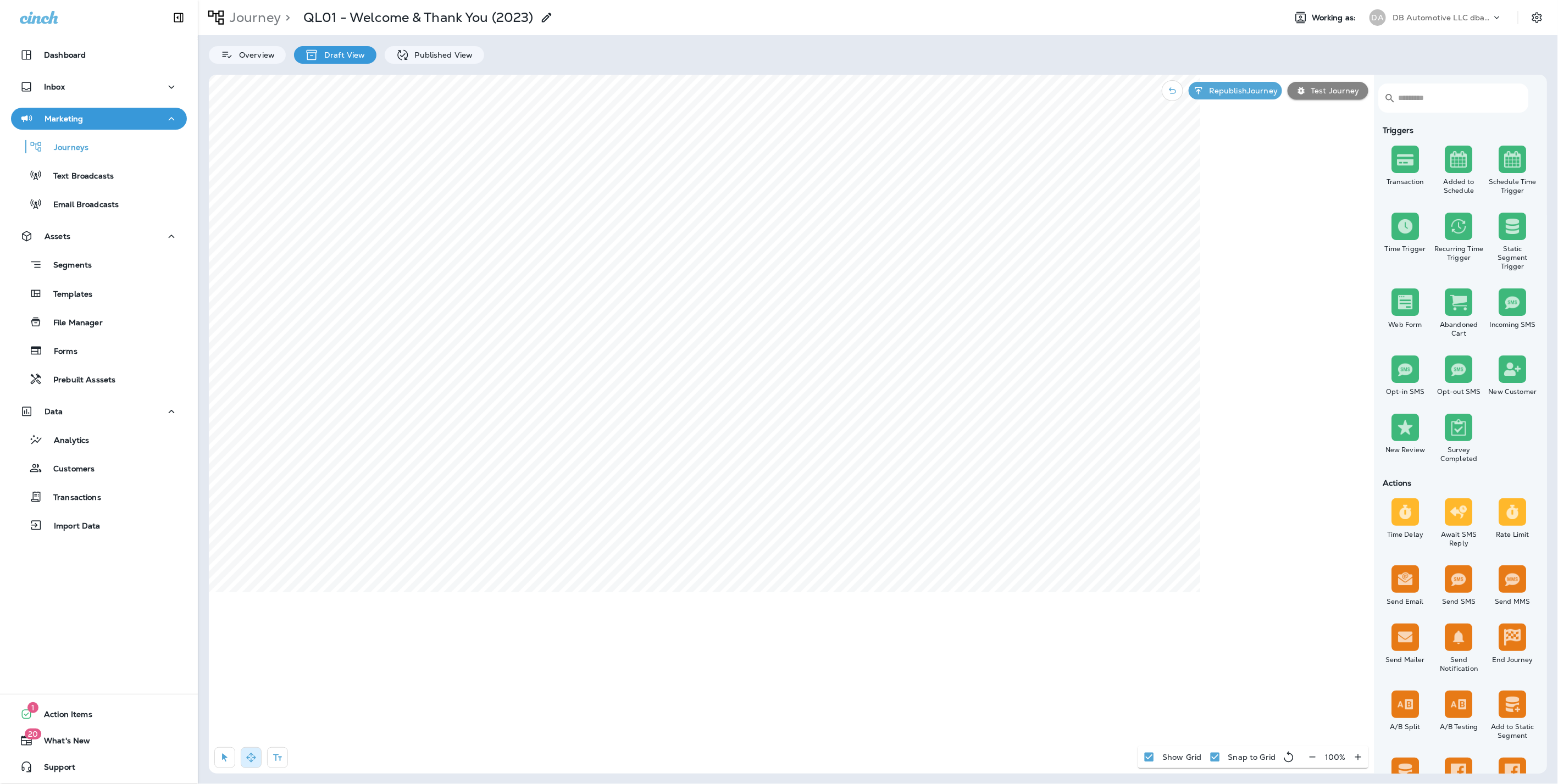
click at [632, 72] on html "Dashboard Inbox Marketing Journeys Text Broadcasts Email Broadcasts Assets Segm…" at bounding box center [779, 36] width 1558 height 72
click at [249, 13] on p "Journey" at bounding box center [253, 17] width 56 height 16
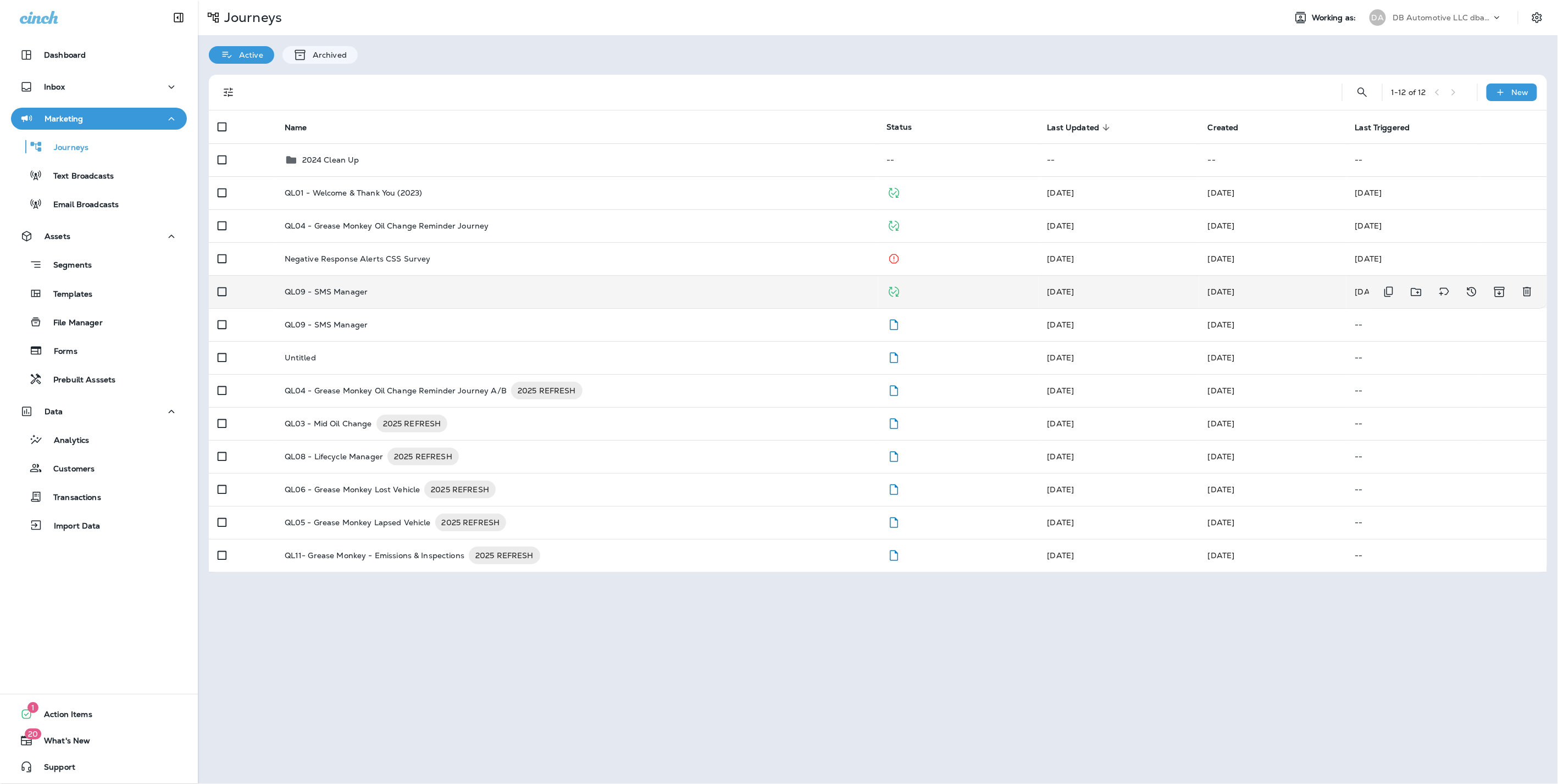
click at [385, 297] on td "QL09 - SMS Manager" at bounding box center [577, 291] width 602 height 33
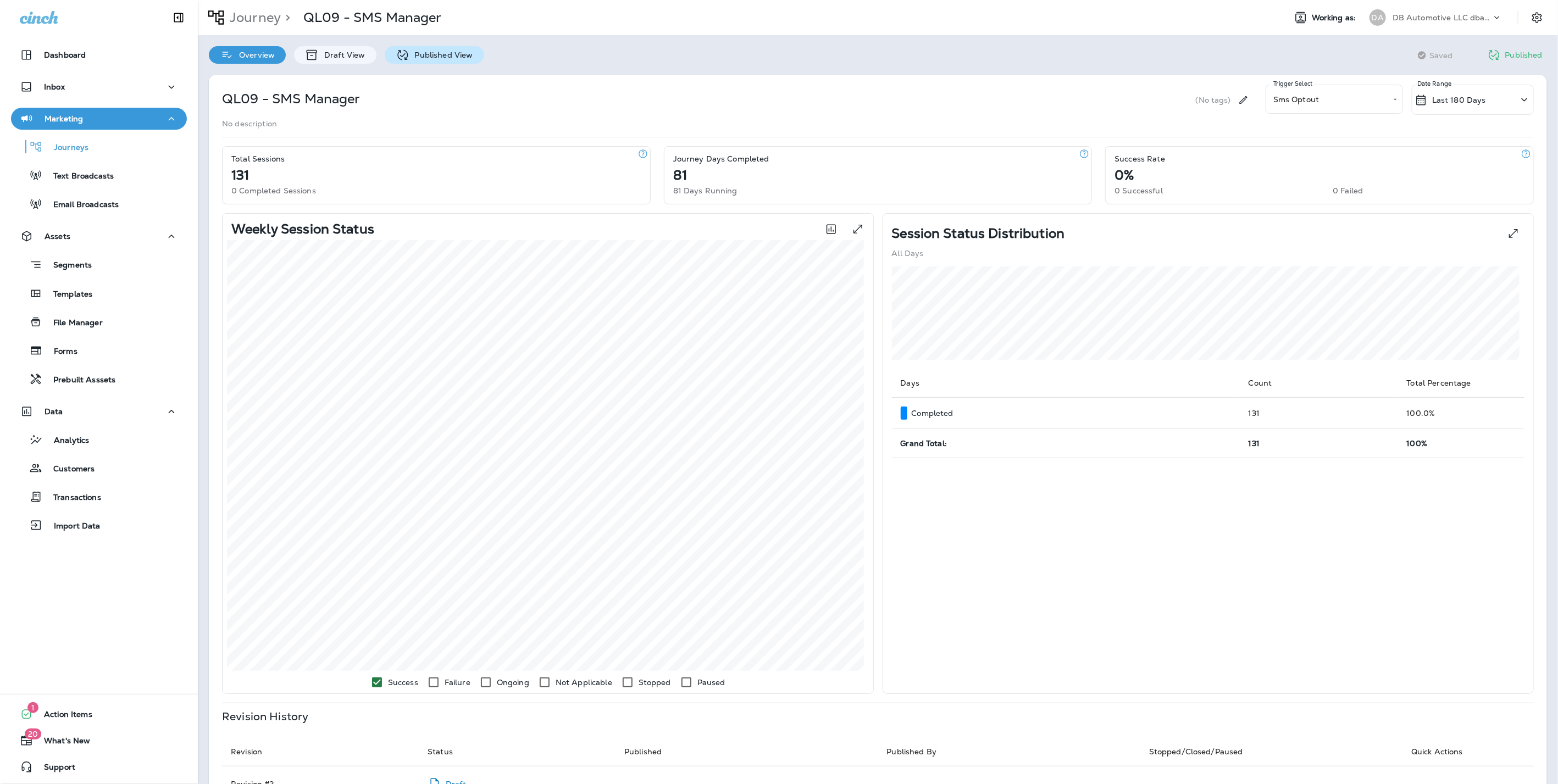
click at [437, 54] on p "Published View" at bounding box center [441, 55] width 64 height 9
